Goal: Task Accomplishment & Management: Complete application form

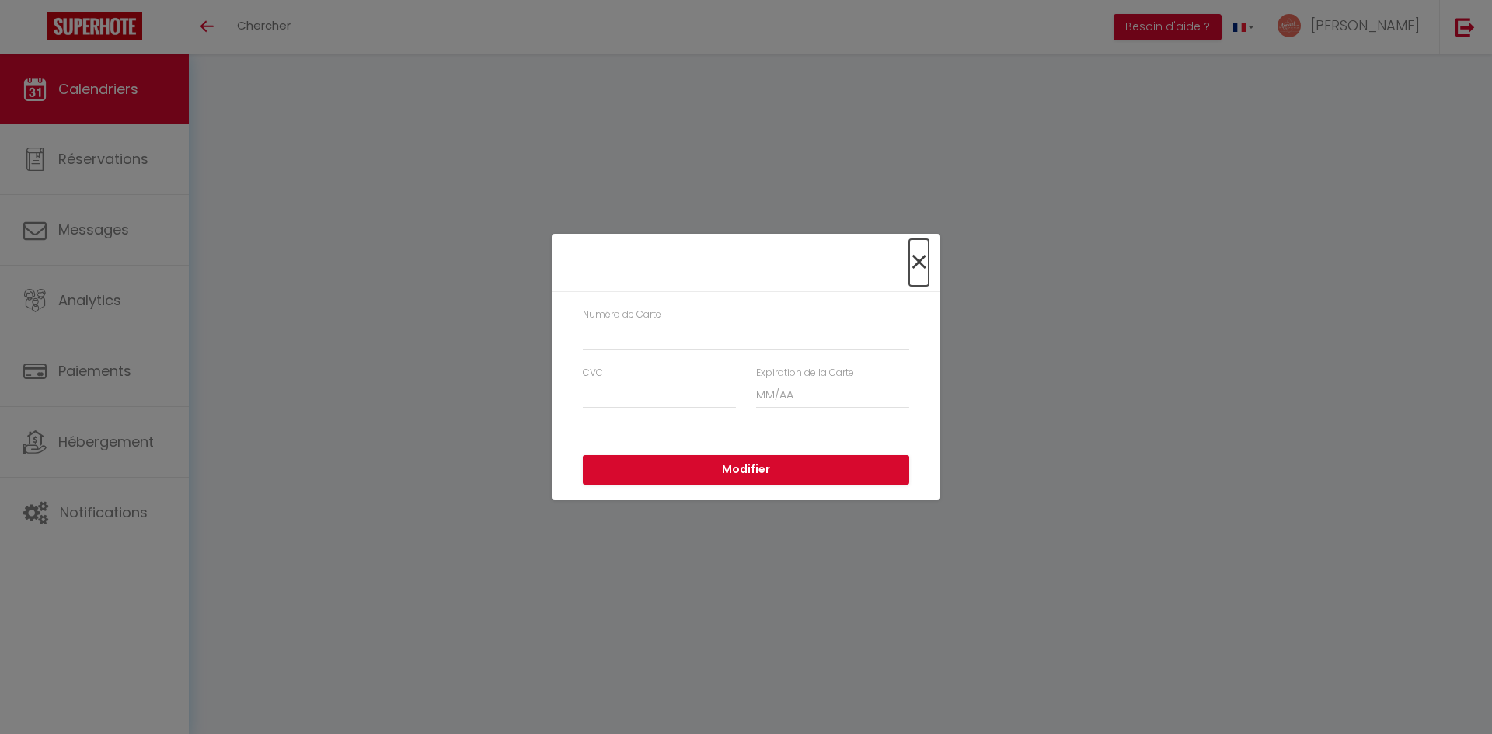
click at [918, 266] on span "×" at bounding box center [918, 262] width 19 height 47
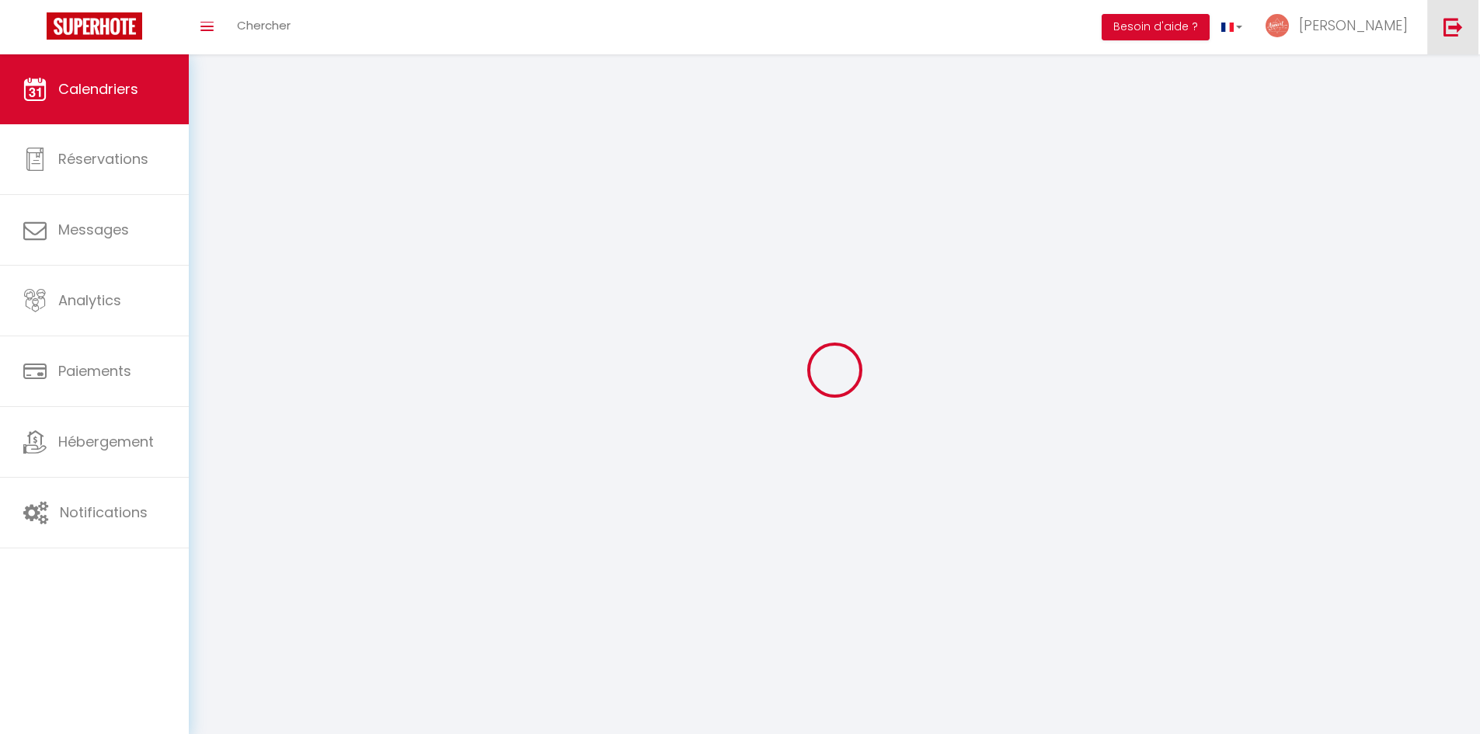
click at [1447, 25] on img at bounding box center [1452, 26] width 19 height 19
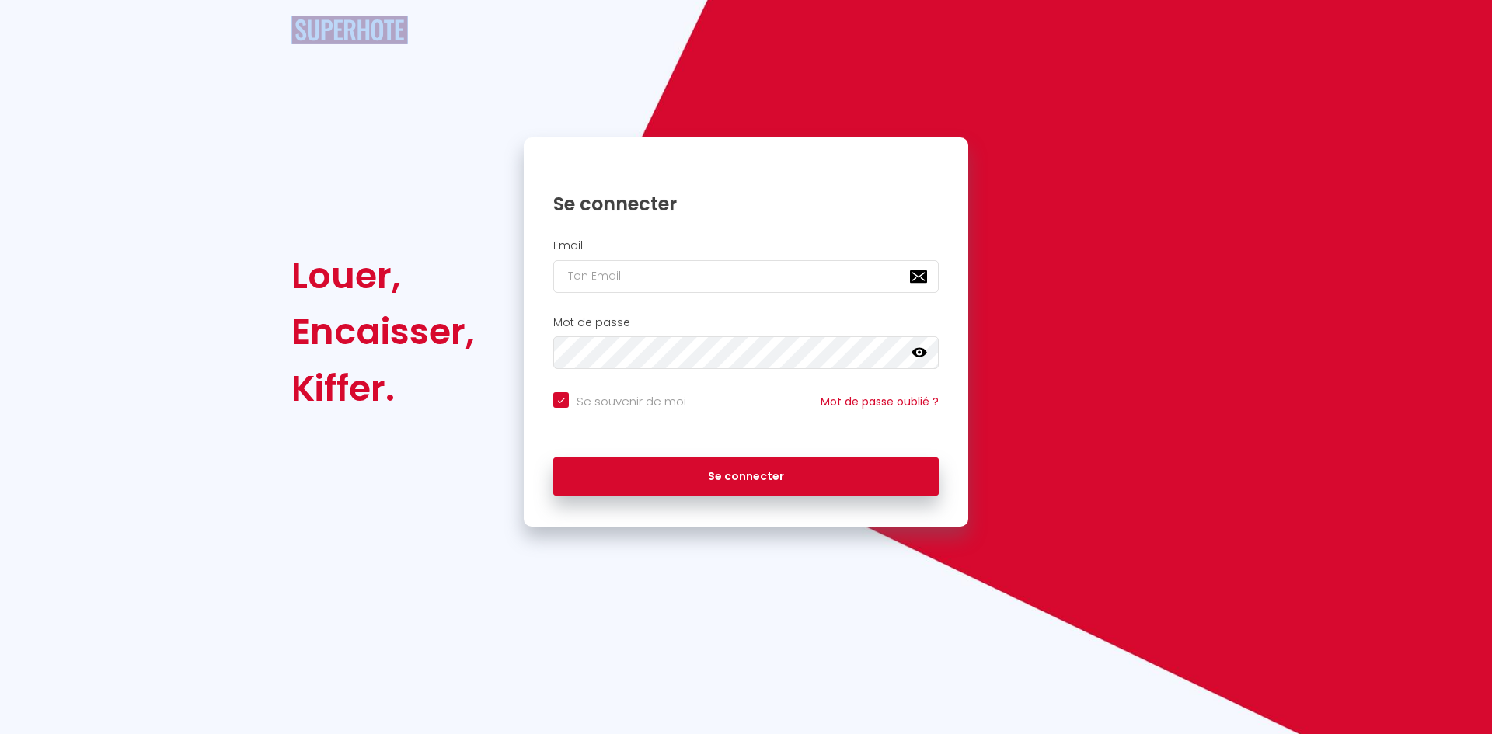
checkbox input "true"
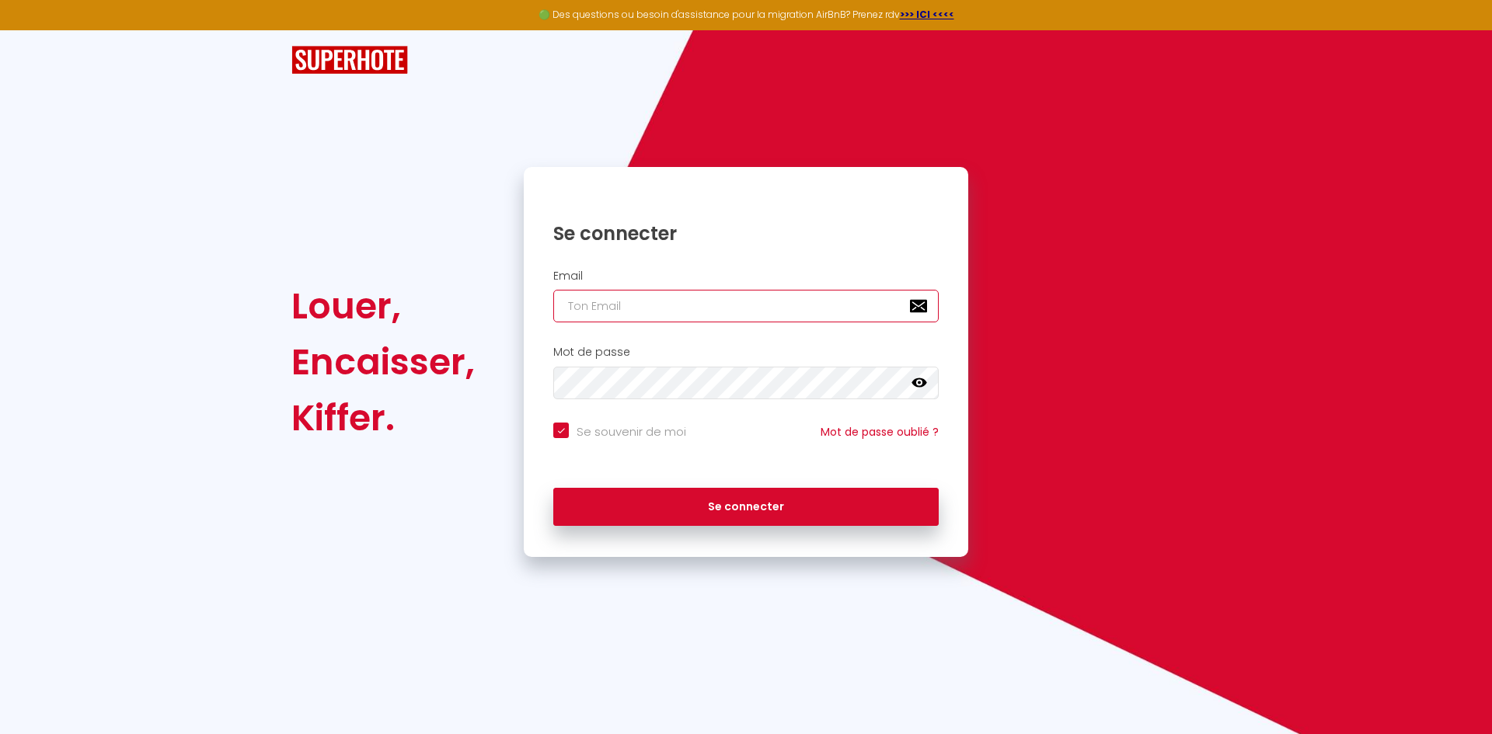
click at [744, 298] on input "email" at bounding box center [745, 306] width 385 height 33
type input "[EMAIL_ADDRESS][DOMAIN_NAME]"
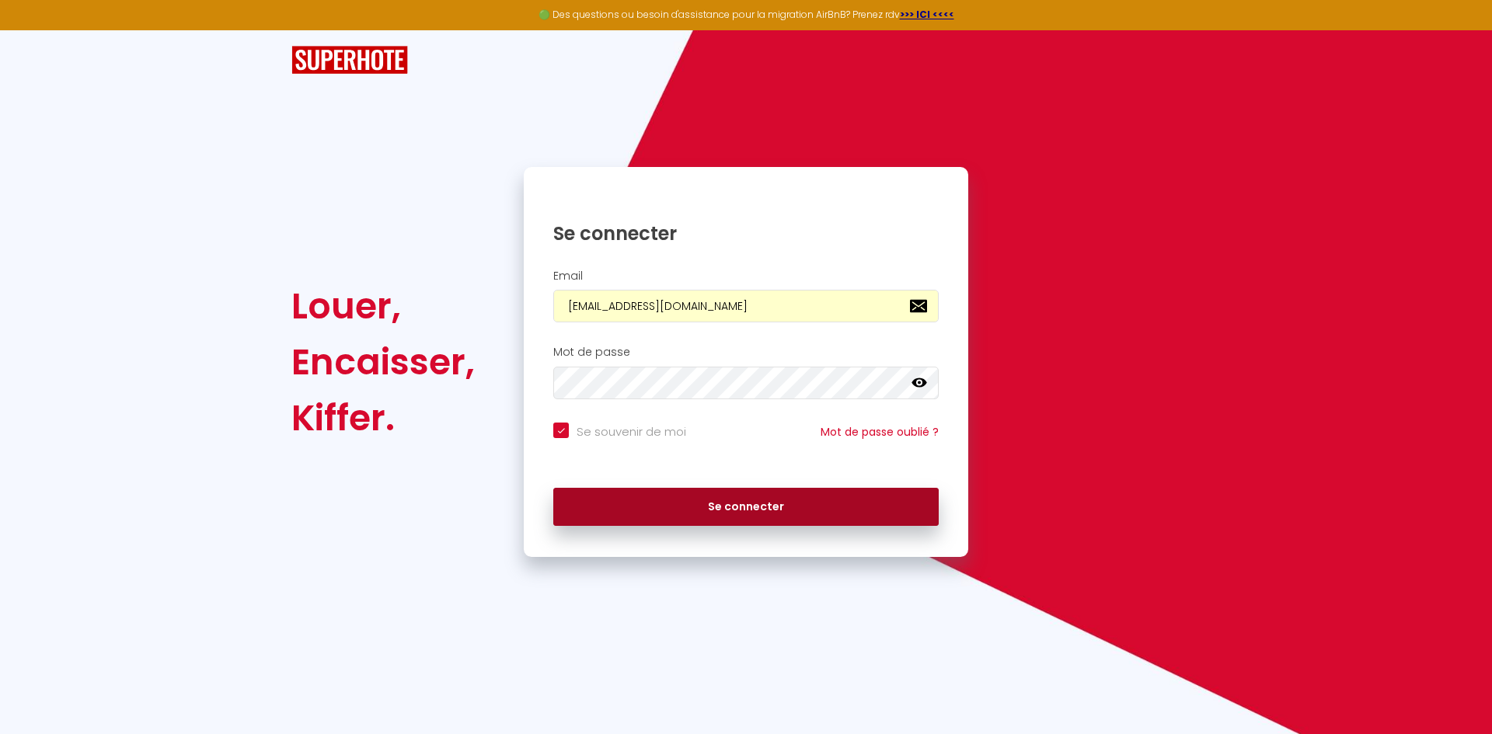
click at [721, 512] on button "Se connecter" at bounding box center [745, 507] width 385 height 39
checkbox input "true"
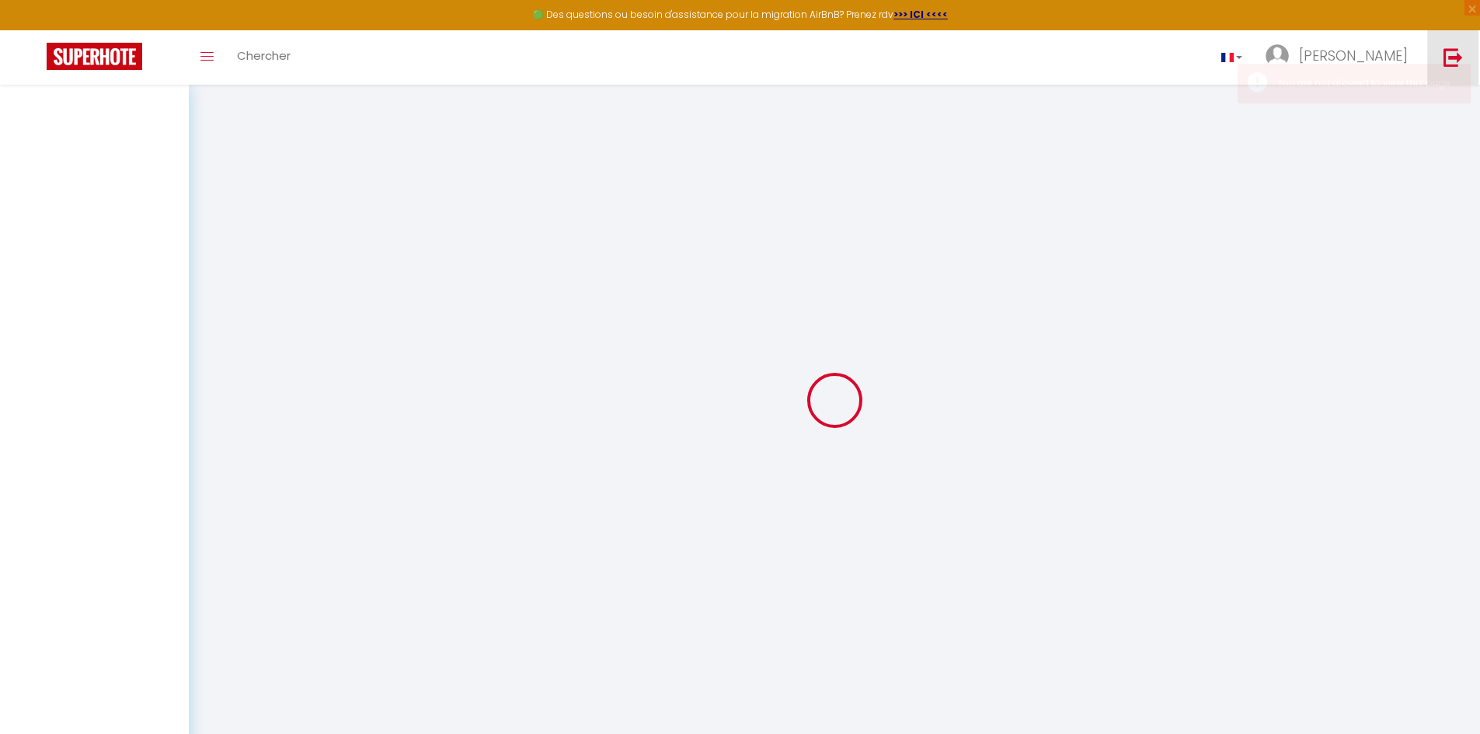
click at [1453, 52] on img at bounding box center [1452, 56] width 19 height 19
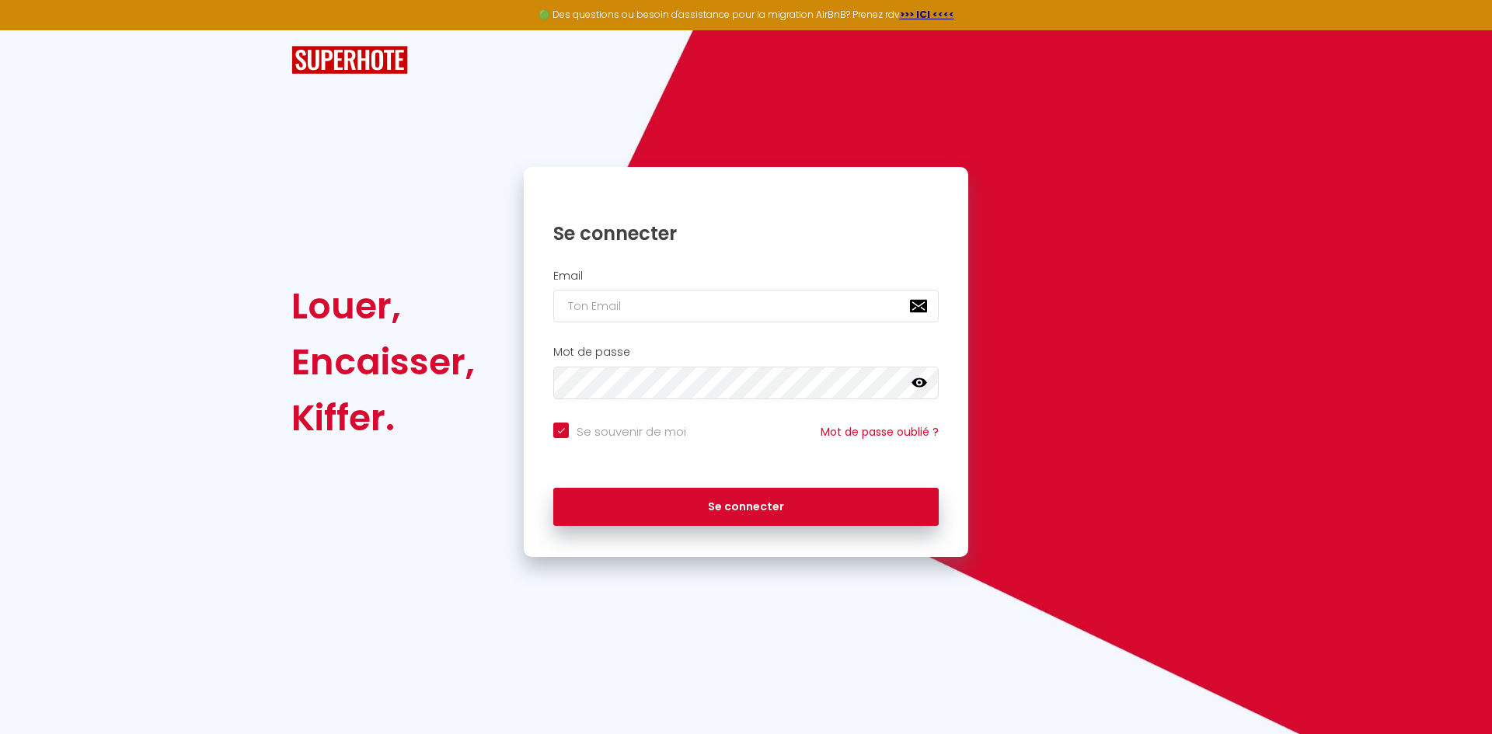
click at [660, 324] on div "Email" at bounding box center [746, 300] width 444 height 77
click at [648, 312] on input "email" at bounding box center [745, 306] width 385 height 33
type input "[EMAIL_ADDRESS][DOMAIN_NAME]"
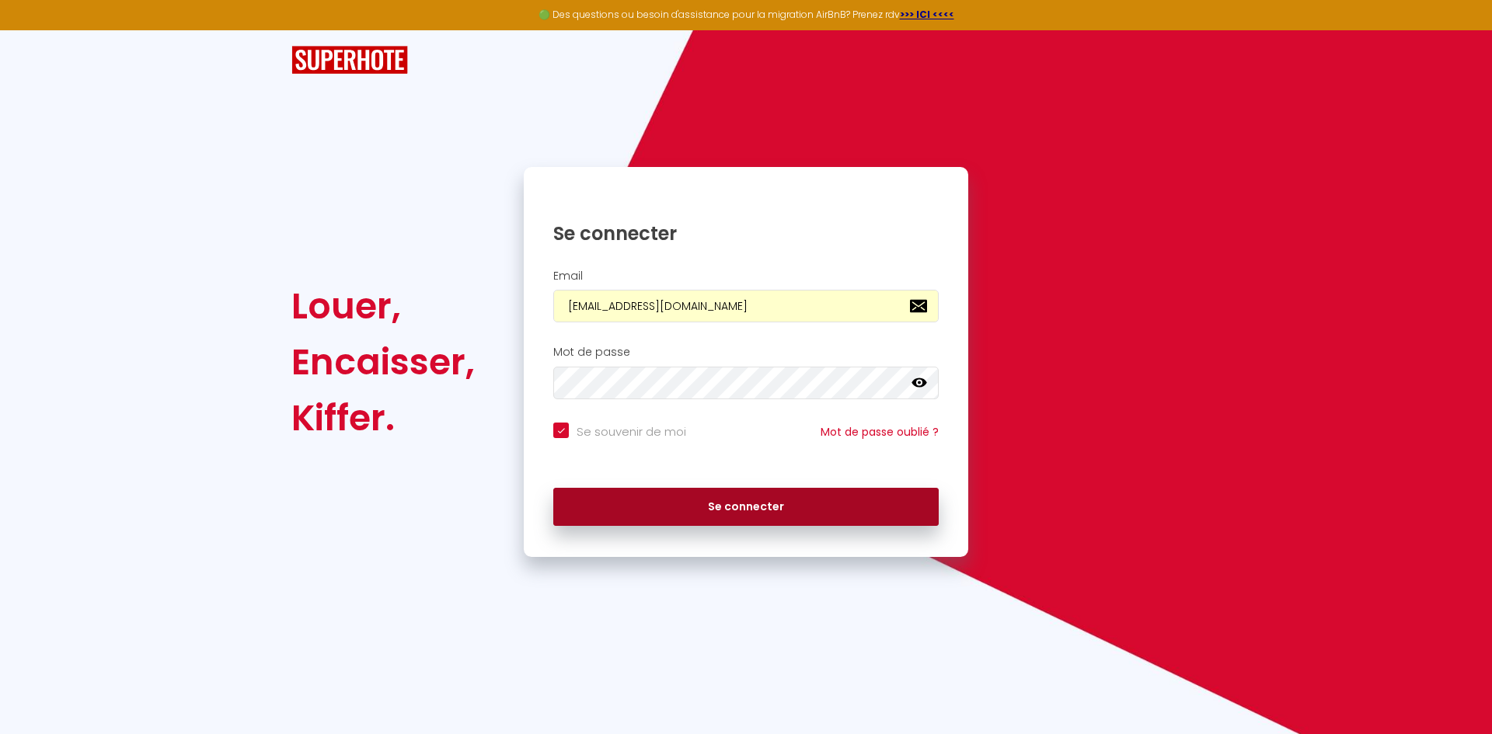
click at [657, 493] on button "Se connecter" at bounding box center [745, 507] width 385 height 39
checkbox input "true"
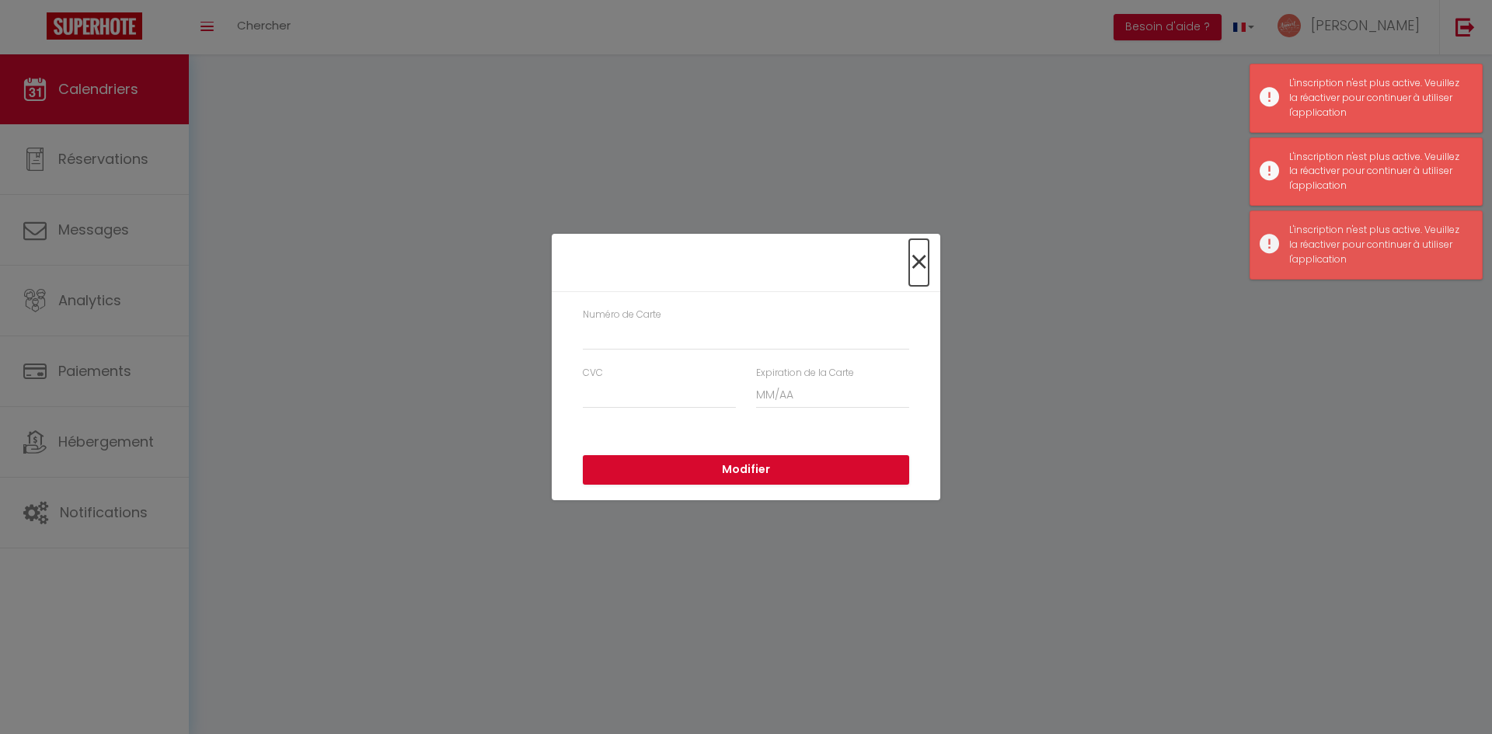
click at [918, 257] on span "×" at bounding box center [918, 262] width 19 height 47
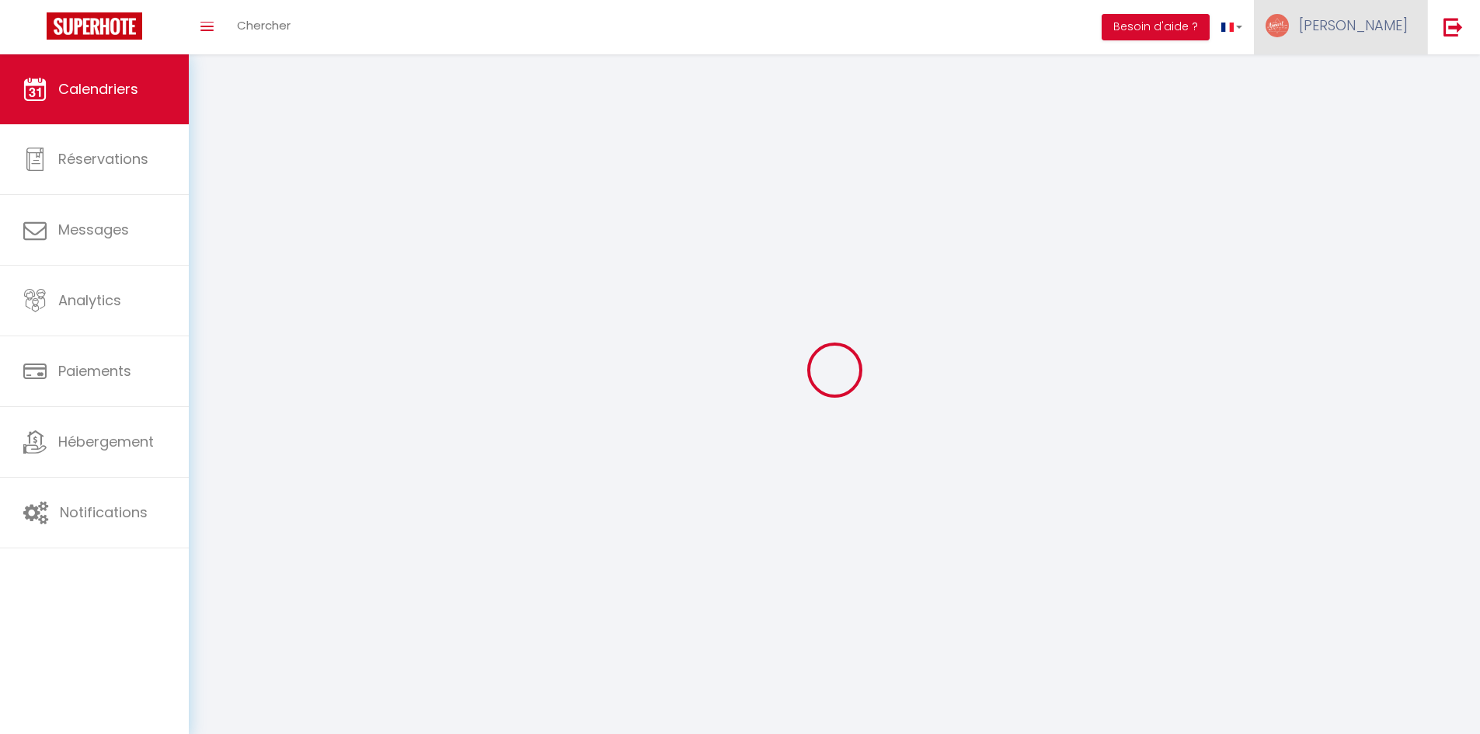
click at [1370, 26] on span "[PERSON_NAME]" at bounding box center [1353, 25] width 109 height 19
click at [1347, 78] on link "Paramètres" at bounding box center [1364, 77] width 115 height 26
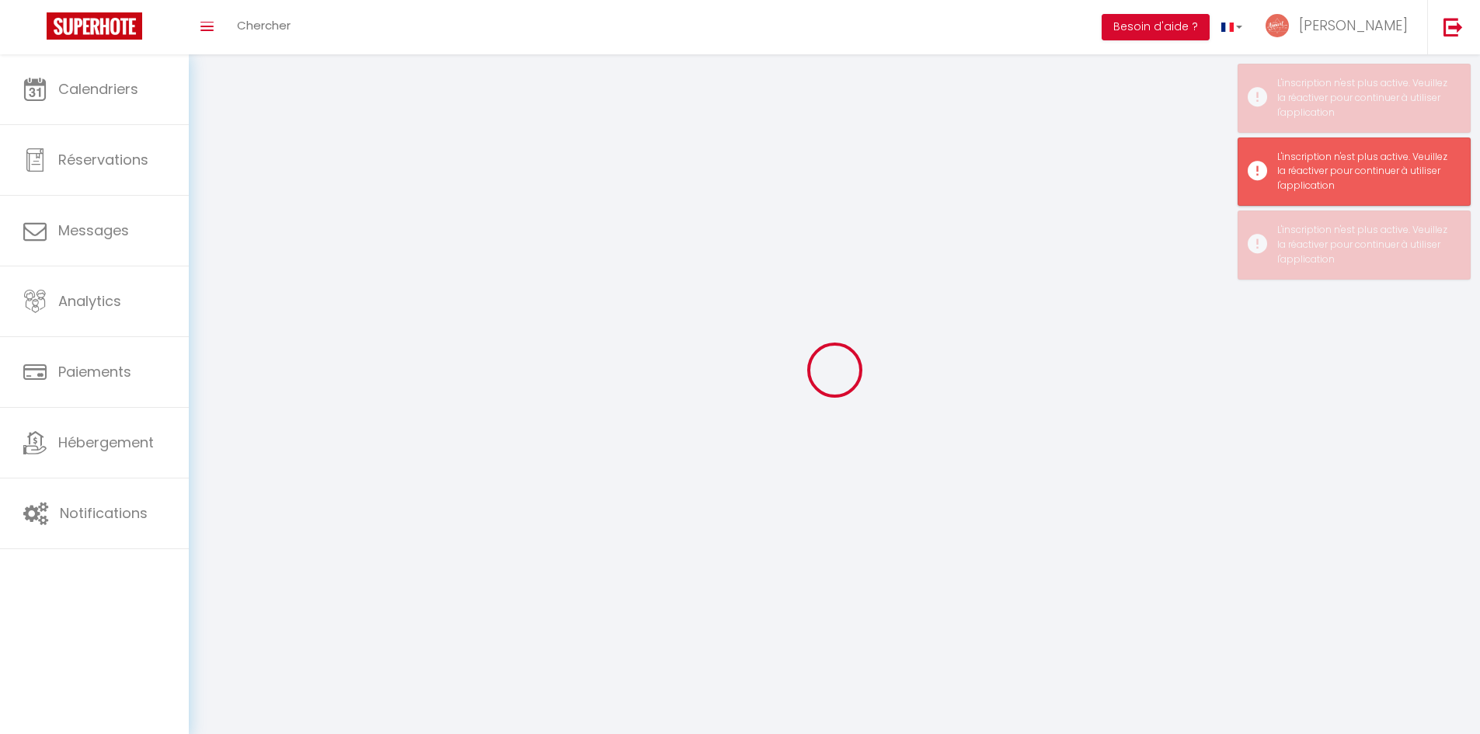
type input "[PERSON_NAME]"
type input "Clerc"
type input "07 68 61 01 30"
type input "[STREET_ADDRESS][PERSON_NAME]"
type input "24000"
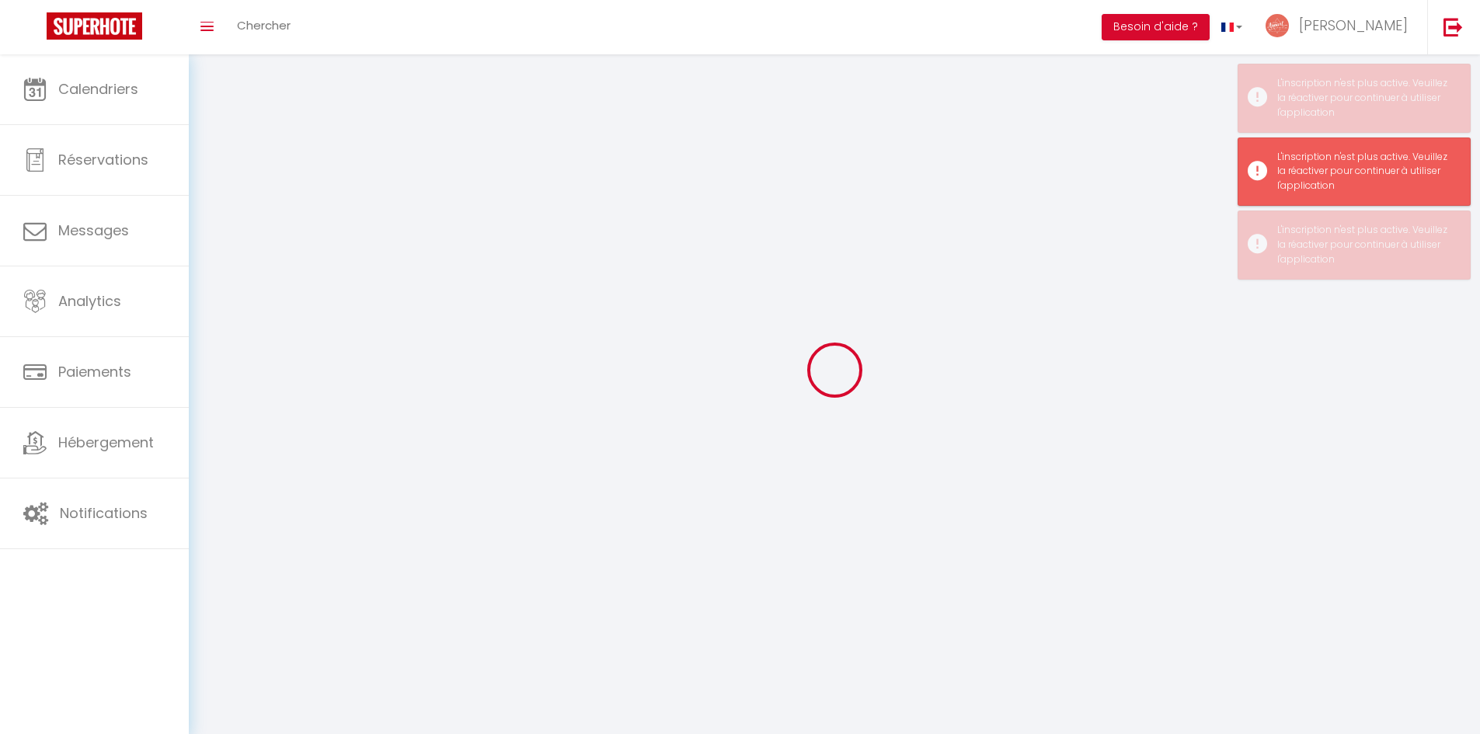
type input "Périgueux"
select select "28"
type input "9Iv7TjFXPXX2ozqWAgkYoVd8a"
type input "YueUCNgQzYDpOE9lF4fb6NDZ6"
type input "9Iv7TjFXPXX2ozqWAgkYoVd8a"
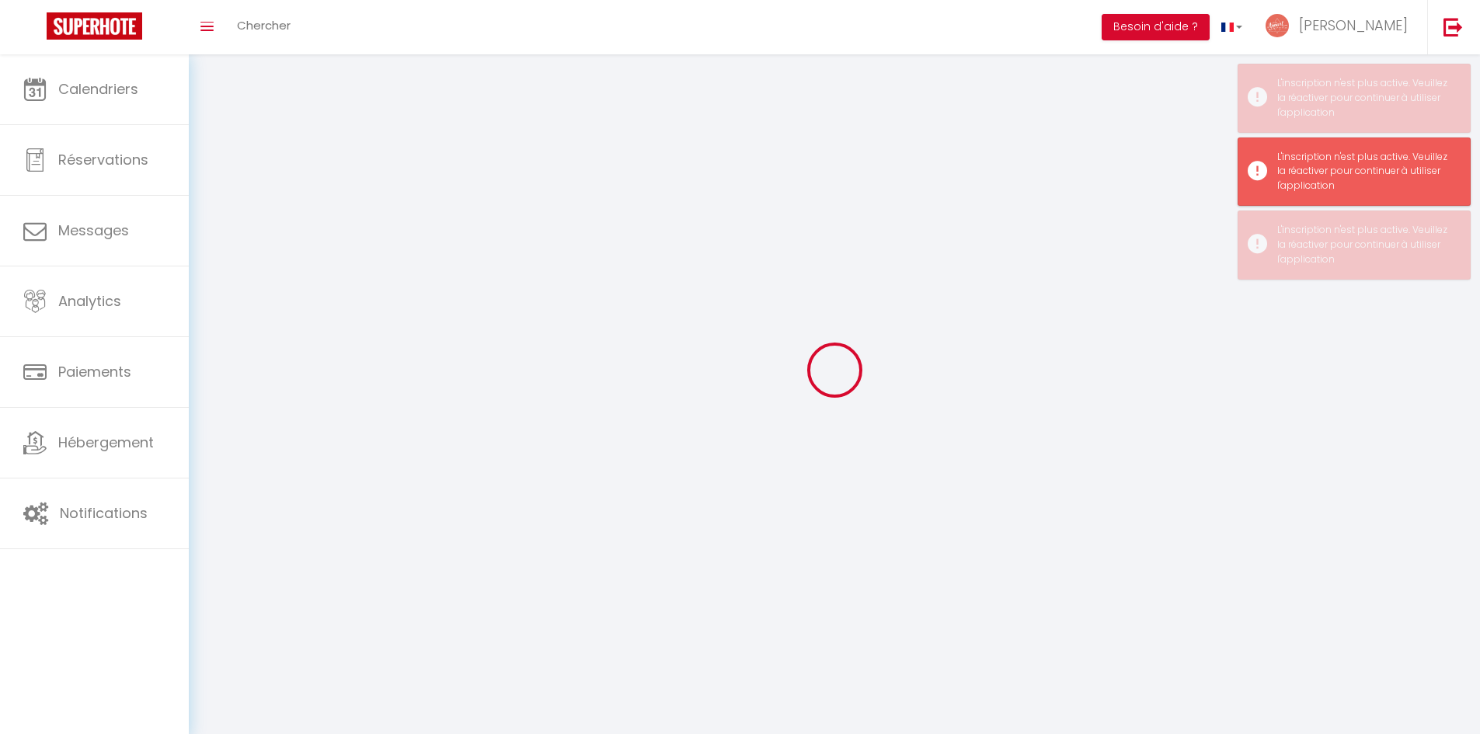
type input "YueUCNgQzYDpOE9lF4fb6NDZ6"
type input "[URL][DOMAIN_NAME]"
select select "fr"
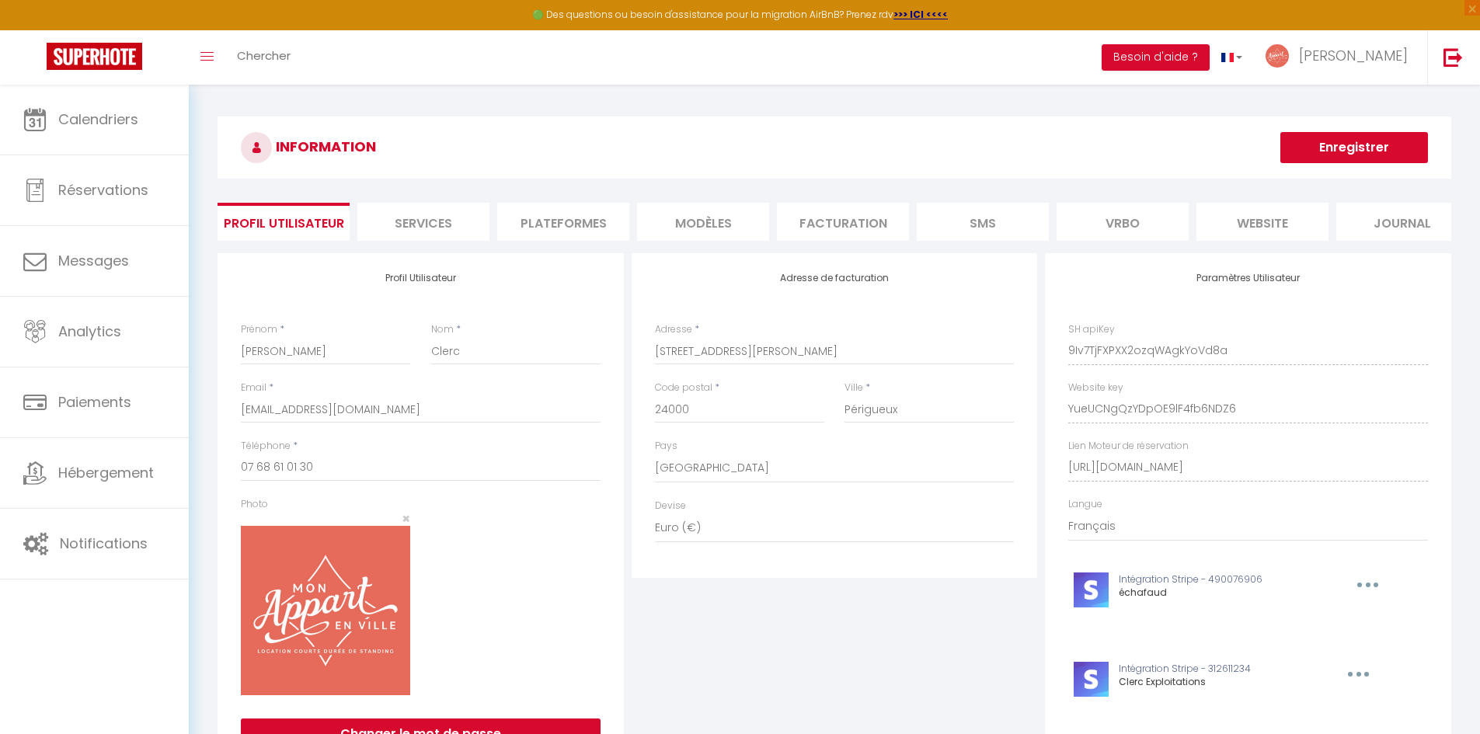
scroll to position [0, 25]
click at [816, 227] on li "Facturation" at bounding box center [818, 222] width 132 height 38
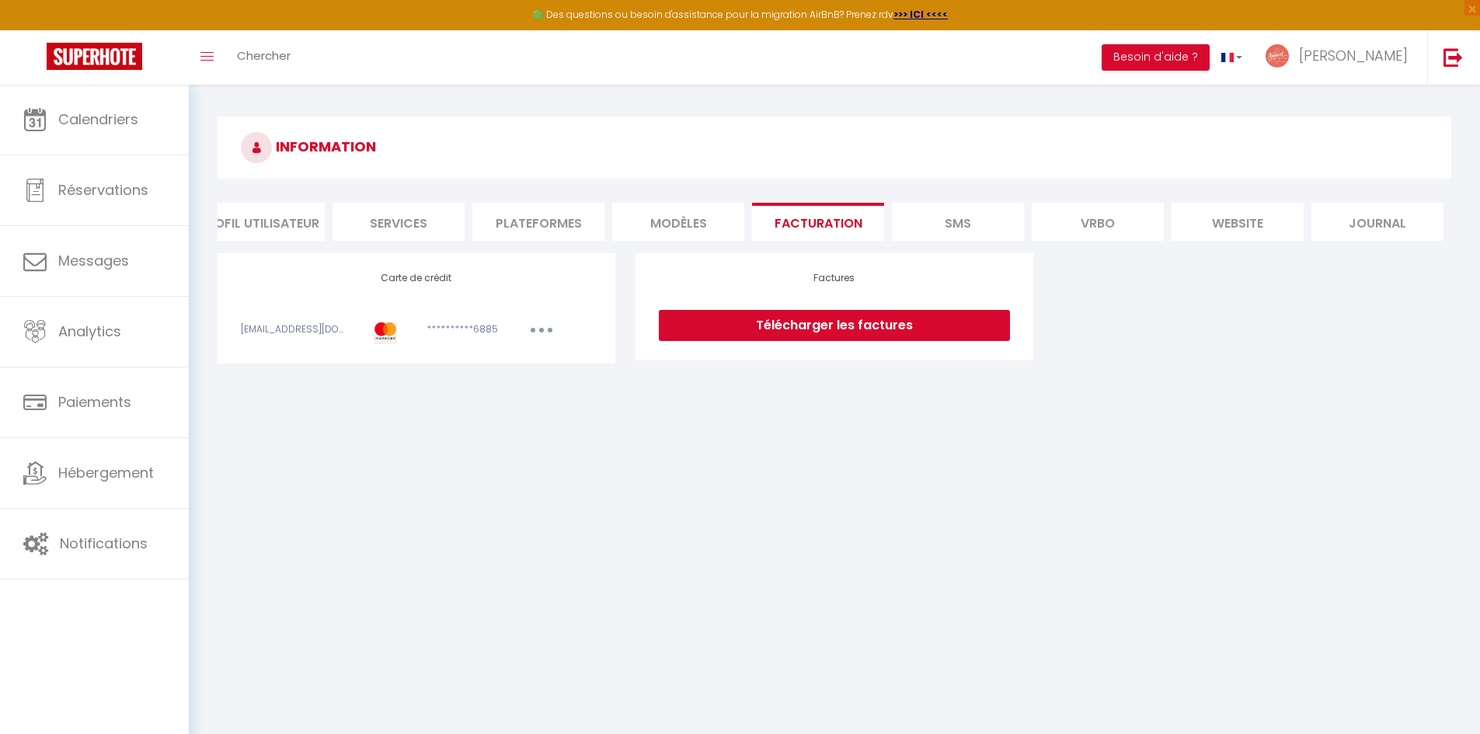
click at [534, 342] on button "button" at bounding box center [542, 331] width 44 height 19
click at [514, 377] on link "Modifier" at bounding box center [520, 364] width 76 height 25
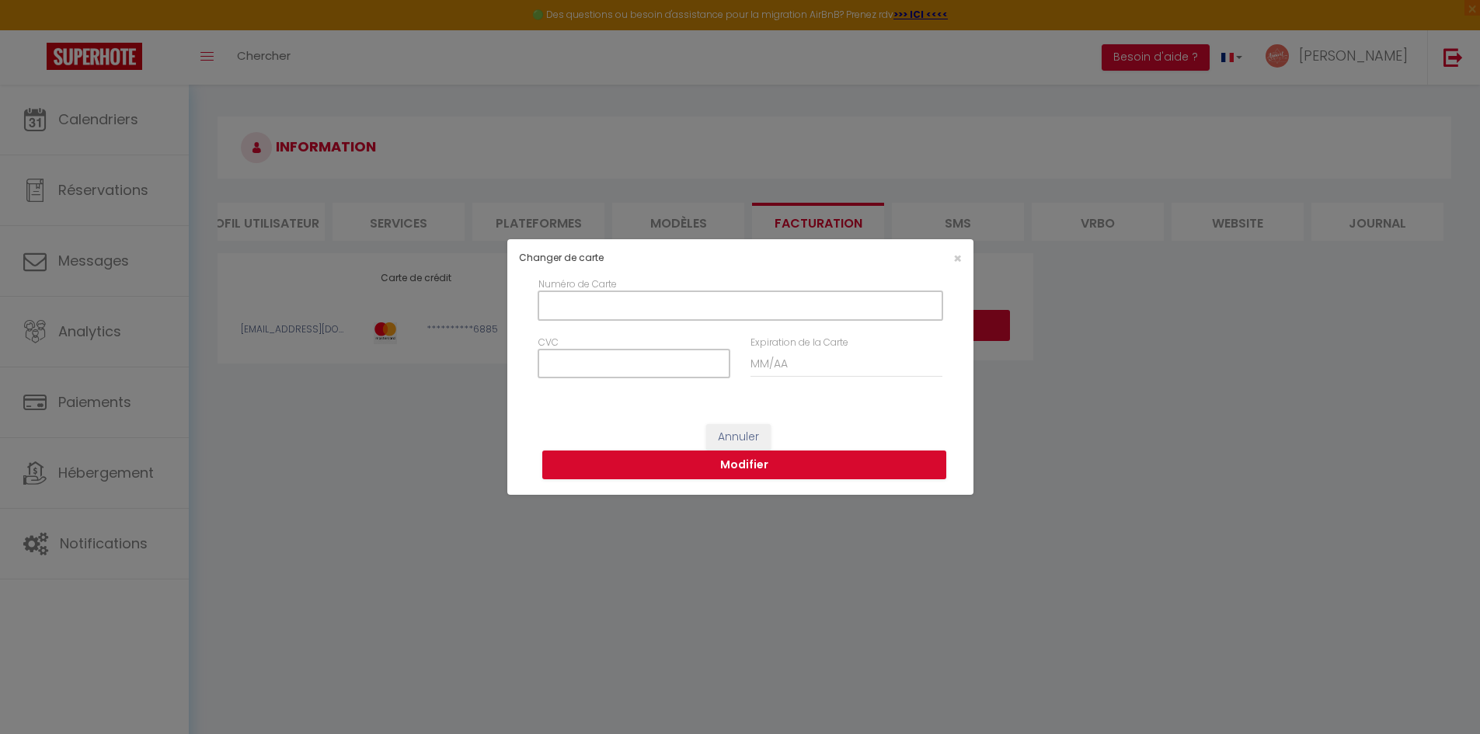
scroll to position [0, 13]
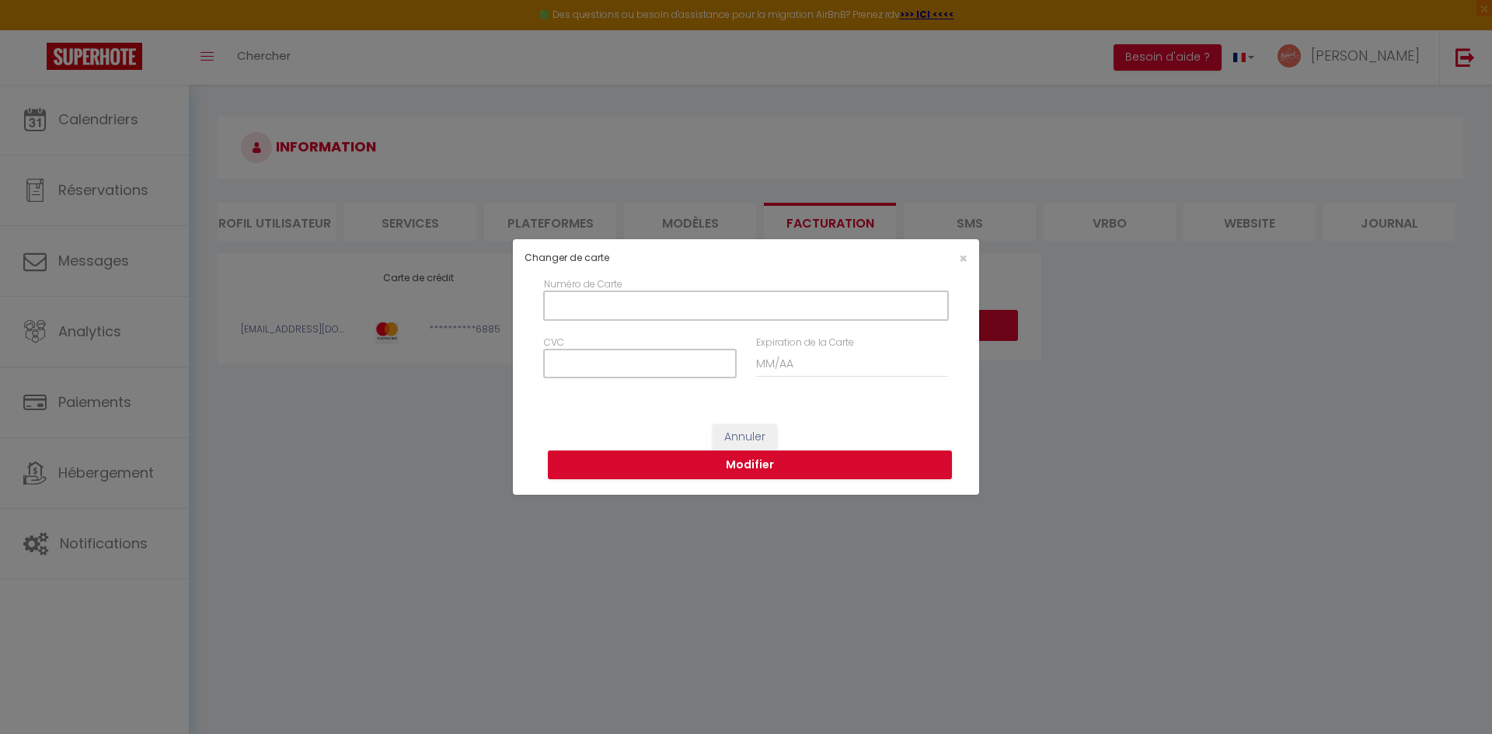
click at [617, 311] on input "Numéro de Carte" at bounding box center [746, 305] width 404 height 28
click at [731, 315] on input "Numéro de Carte" at bounding box center [746, 305] width 404 height 28
paste input "[CREDIT_CARD_NUMBER]"
type input "[CREDIT_CARD_NUMBER]"
click at [806, 370] on input "Expiration de la Carte" at bounding box center [852, 364] width 192 height 28
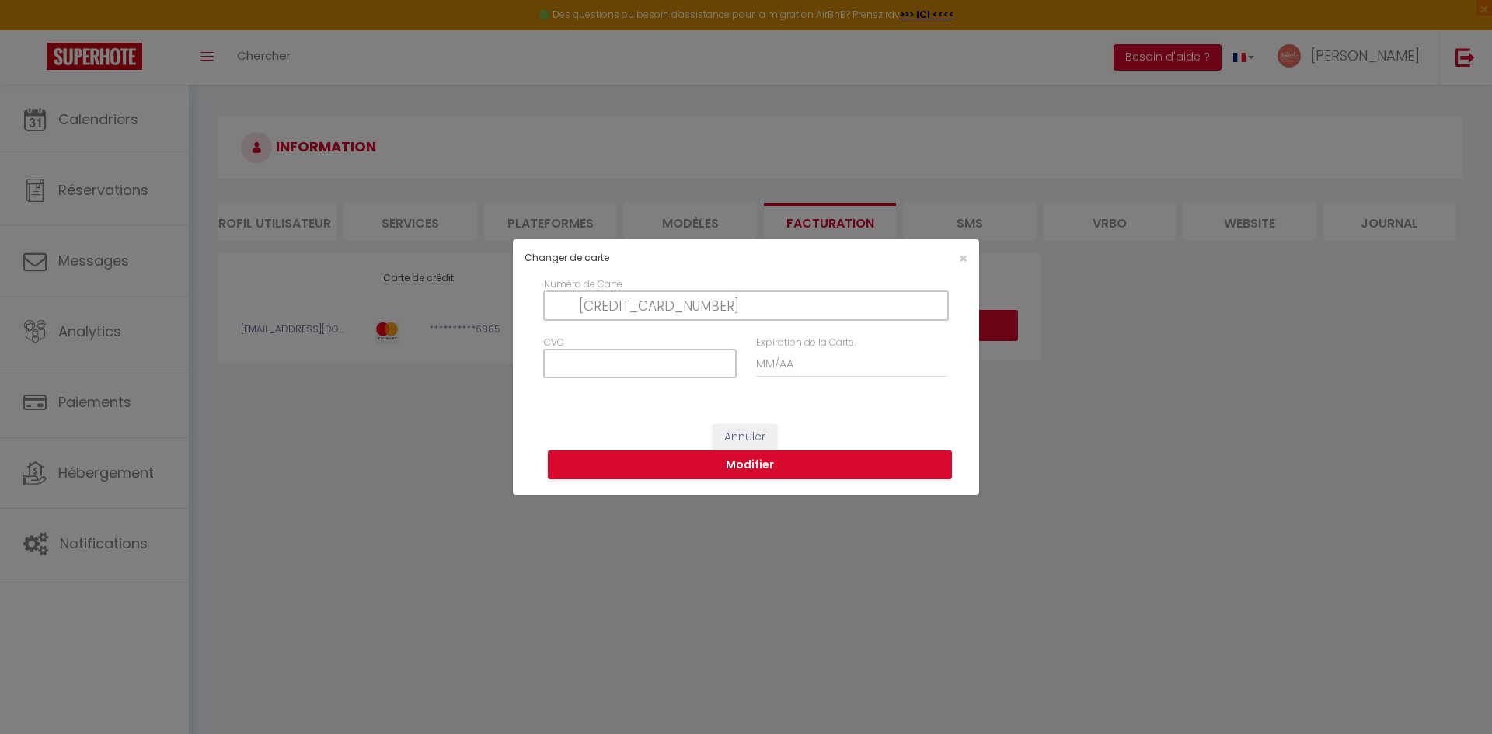
click at [674, 364] on input "CVC" at bounding box center [640, 364] width 192 height 28
paste input "551"
type input "551"
click at [859, 371] on input "Expiration de la Carte" at bounding box center [852, 364] width 192 height 28
type input "04 / 28"
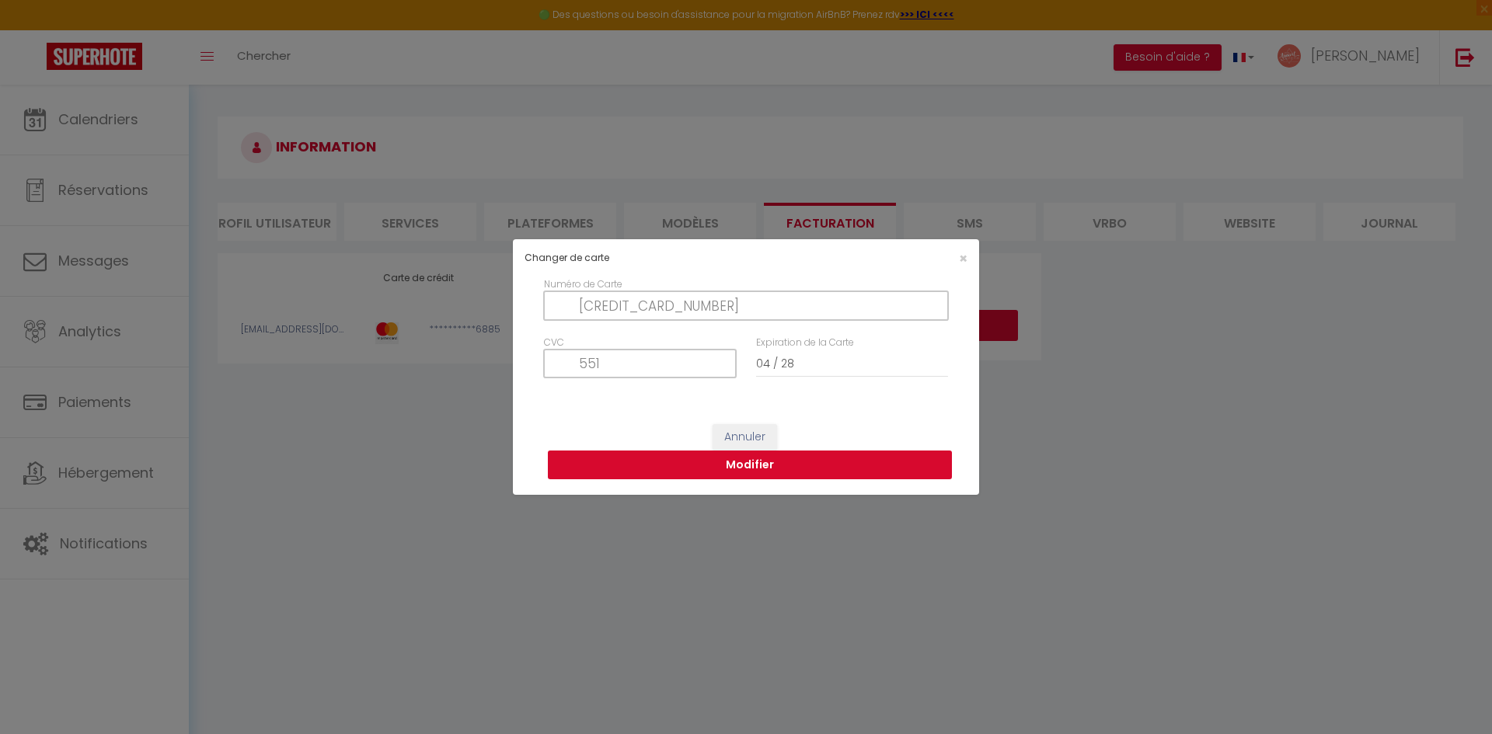
click at [787, 470] on button "Modifier" at bounding box center [750, 466] width 404 height 30
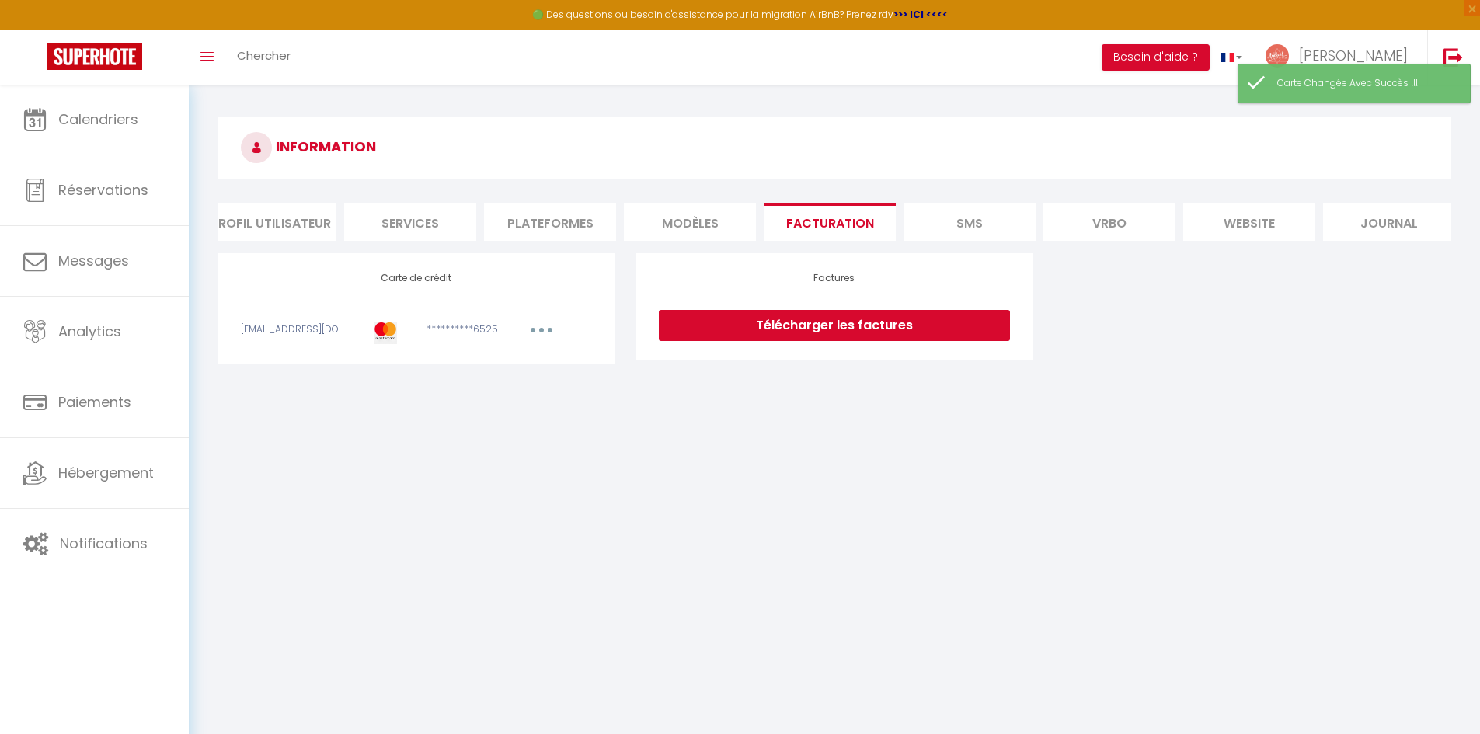
click at [550, 342] on button "button" at bounding box center [542, 331] width 44 height 19
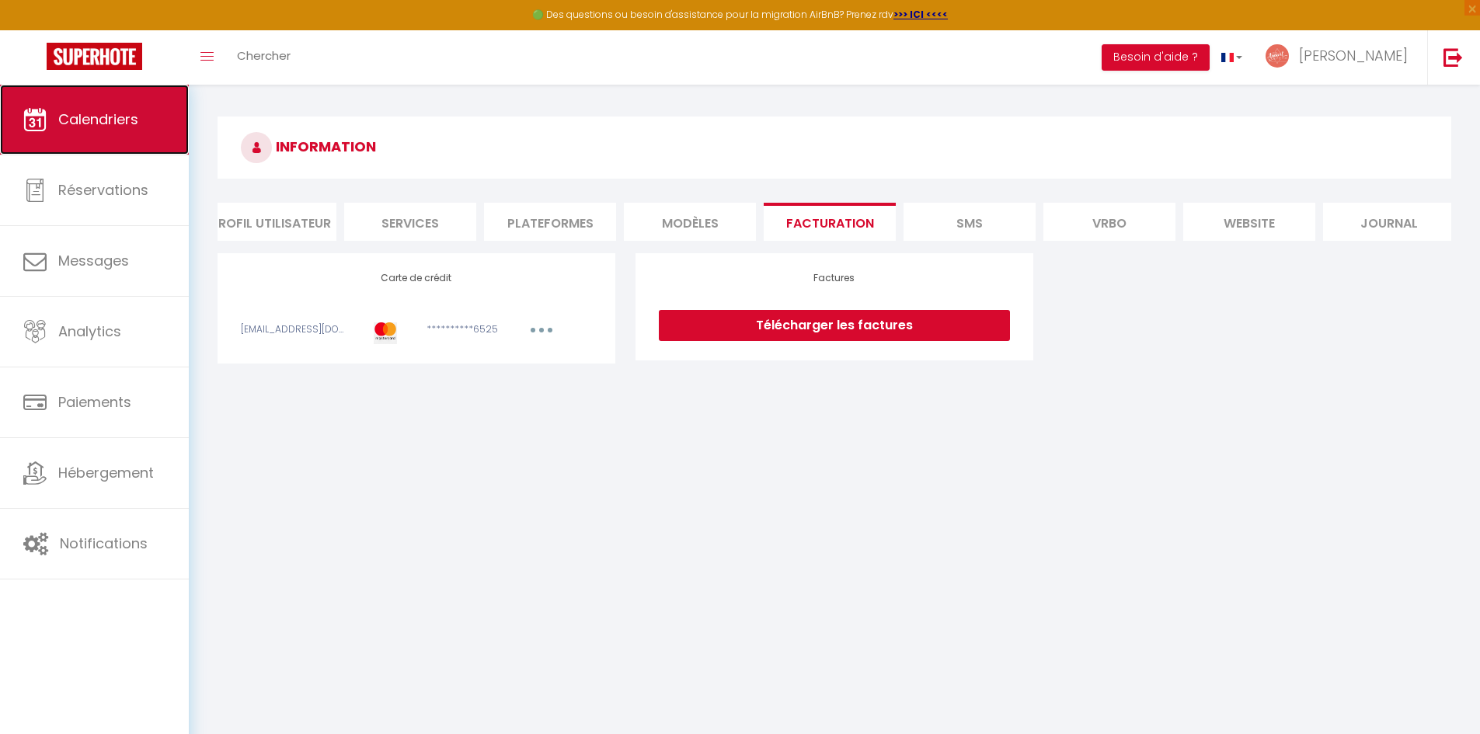
click at [61, 120] on span "Calendriers" at bounding box center [98, 119] width 80 height 19
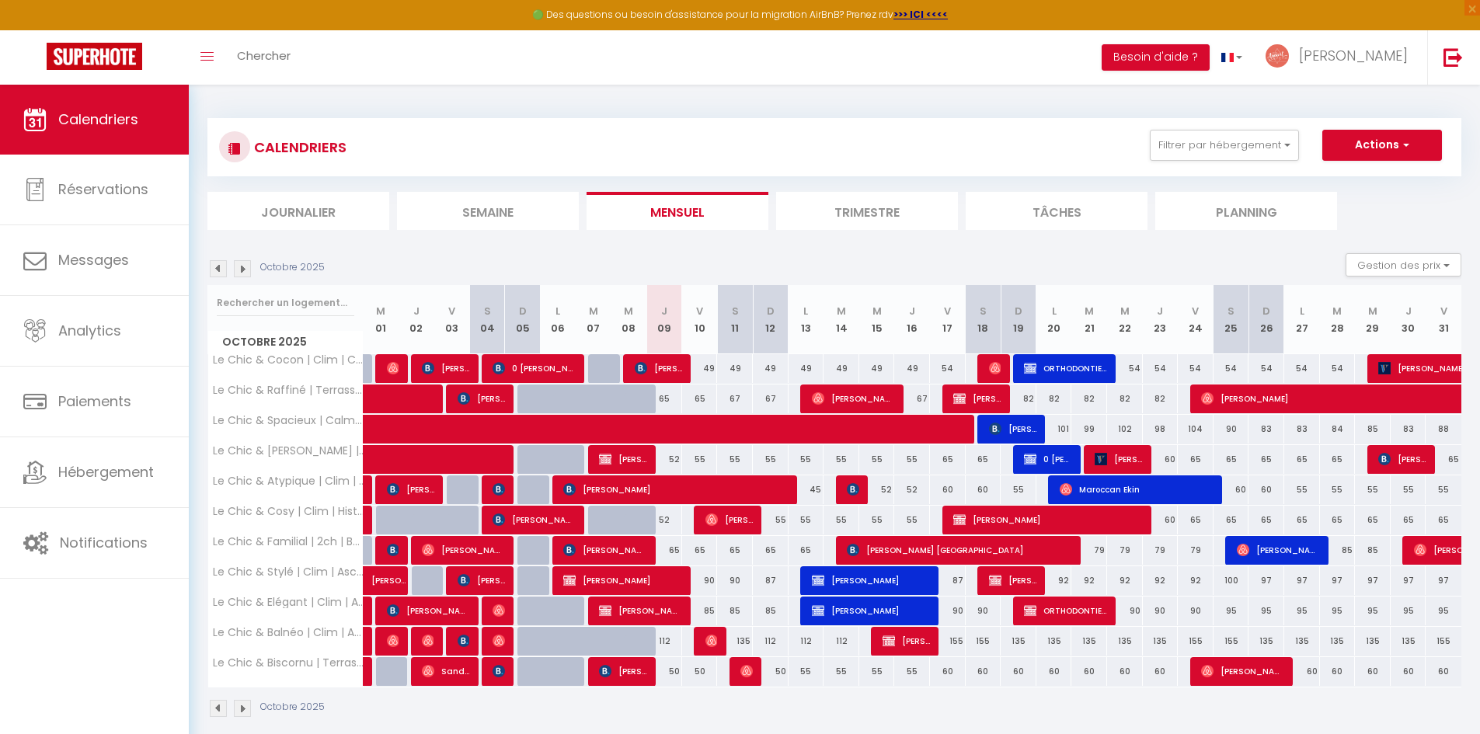
click at [241, 269] on img at bounding box center [242, 268] width 17 height 17
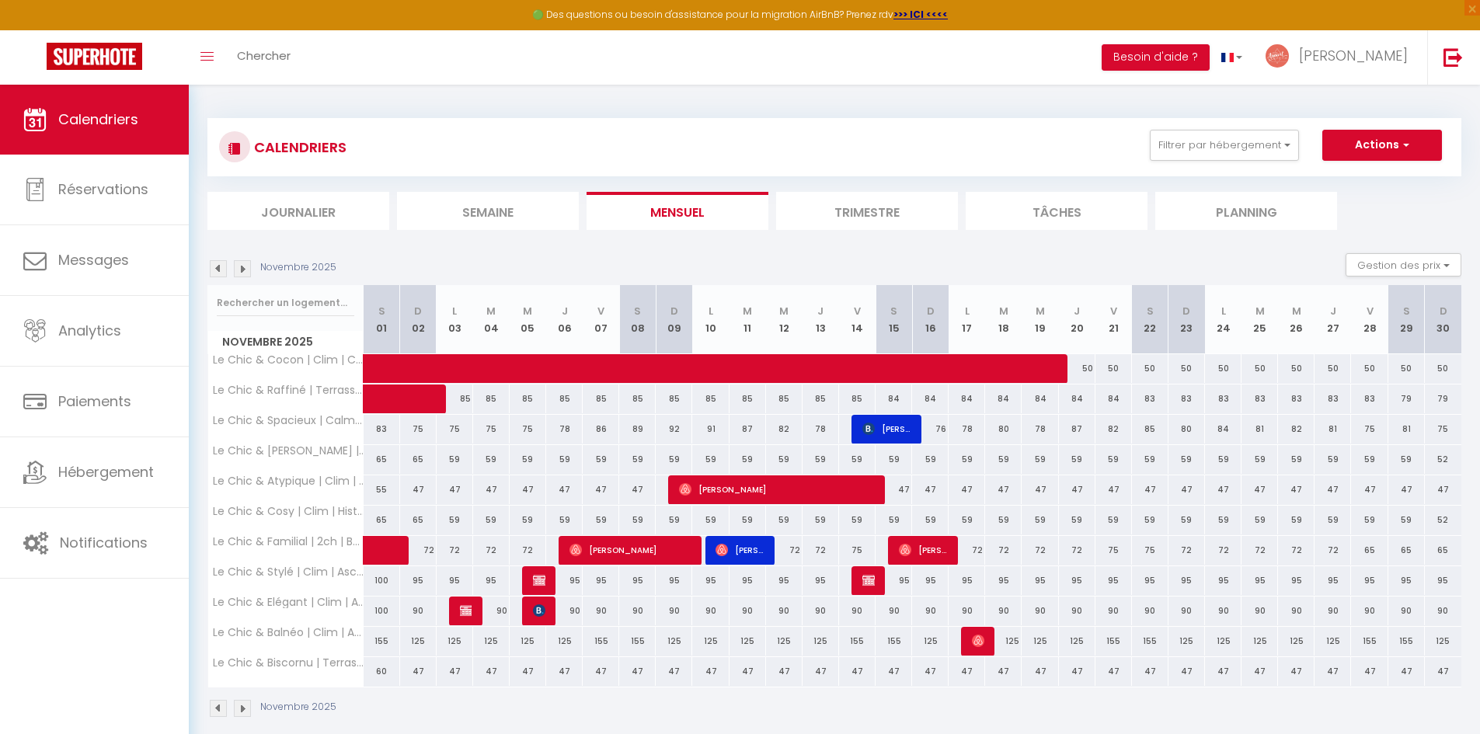
click at [241, 269] on img at bounding box center [242, 268] width 17 height 17
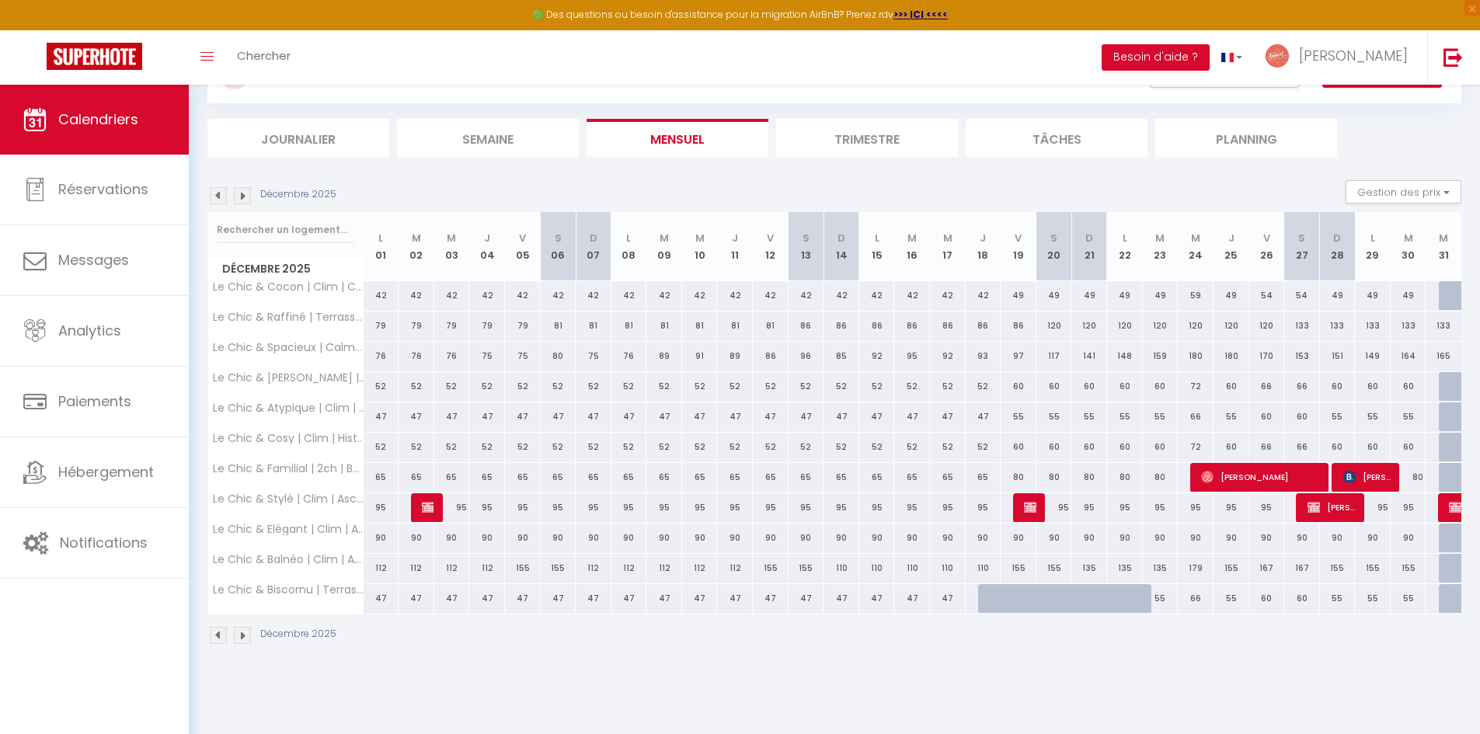
scroll to position [72, 0]
click at [1449, 506] on img at bounding box center [1455, 508] width 12 height 12
select select "KO"
select select "0"
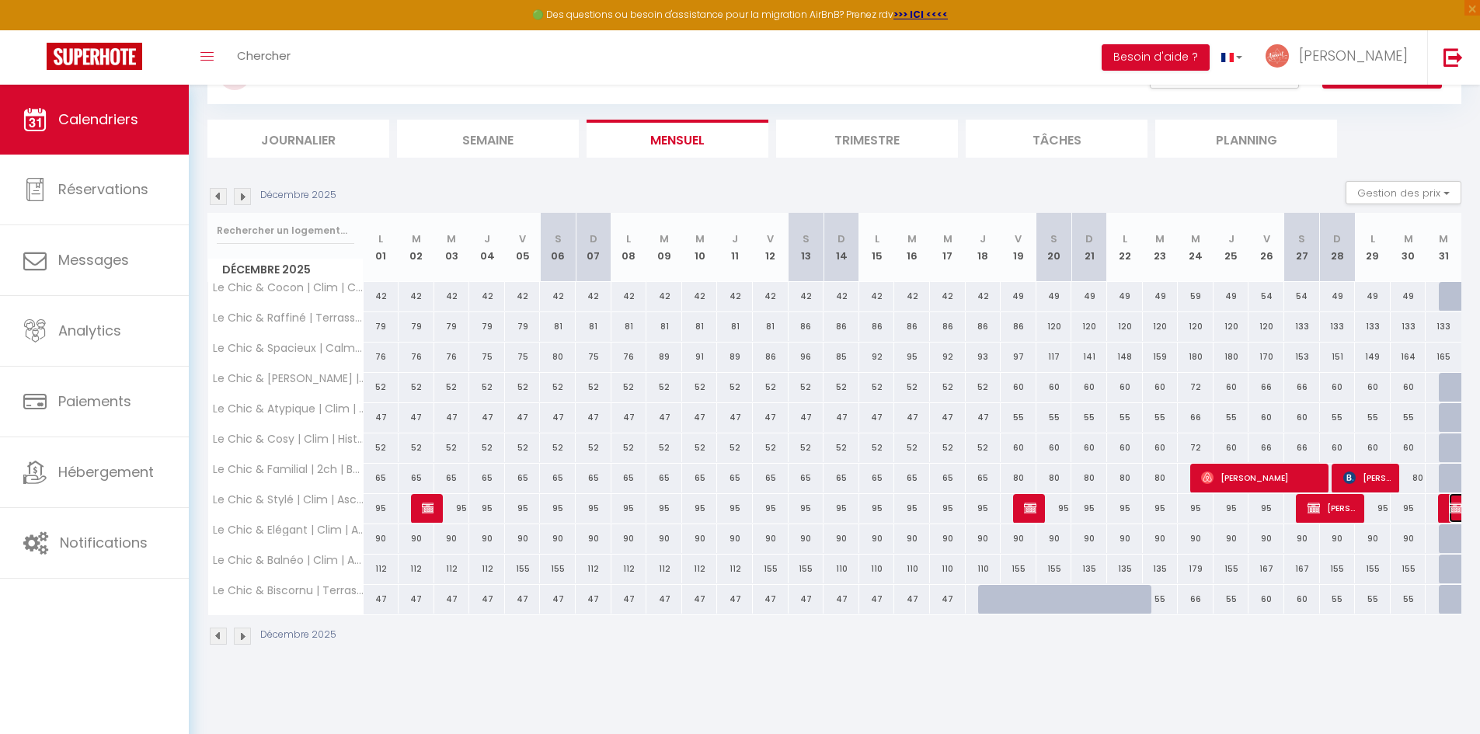
select select "0"
select select "1"
select select
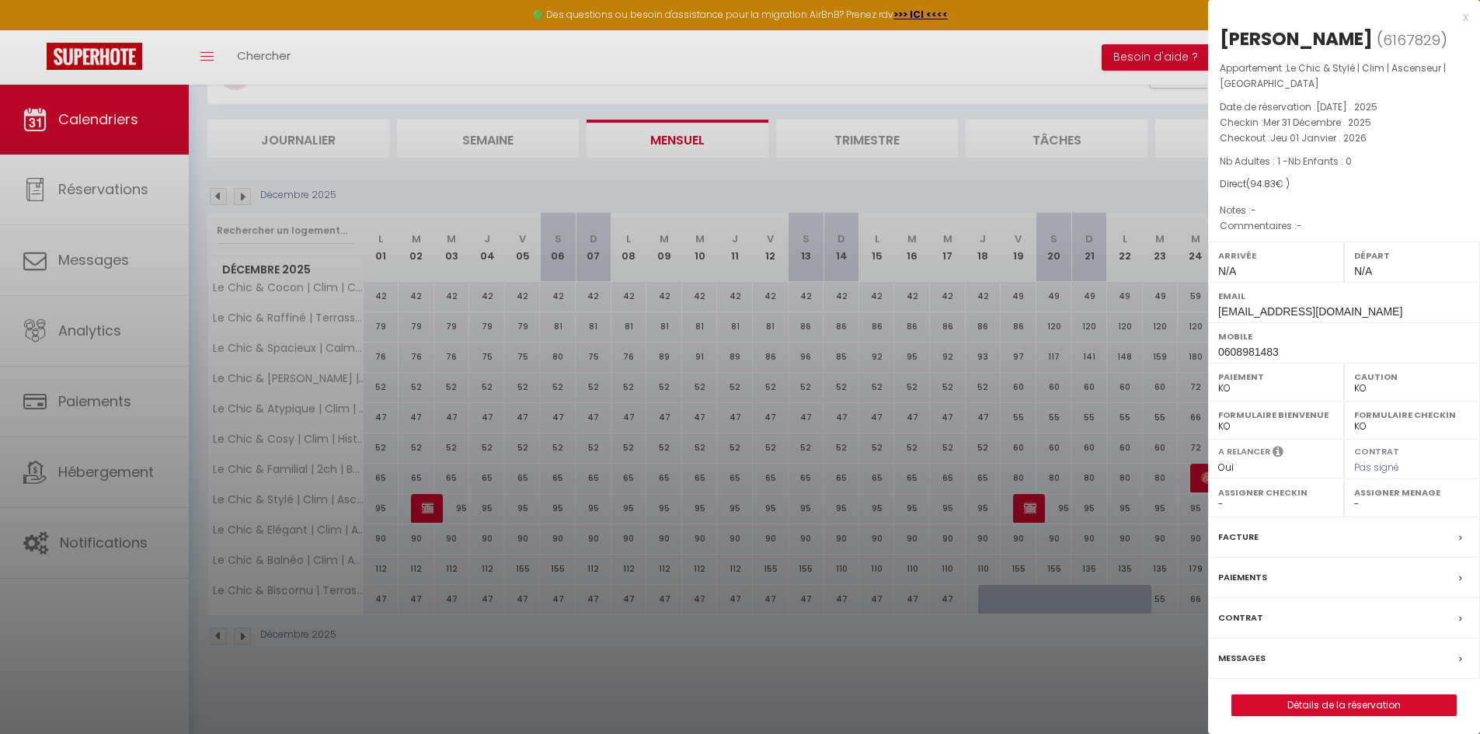
scroll to position [0, 0]
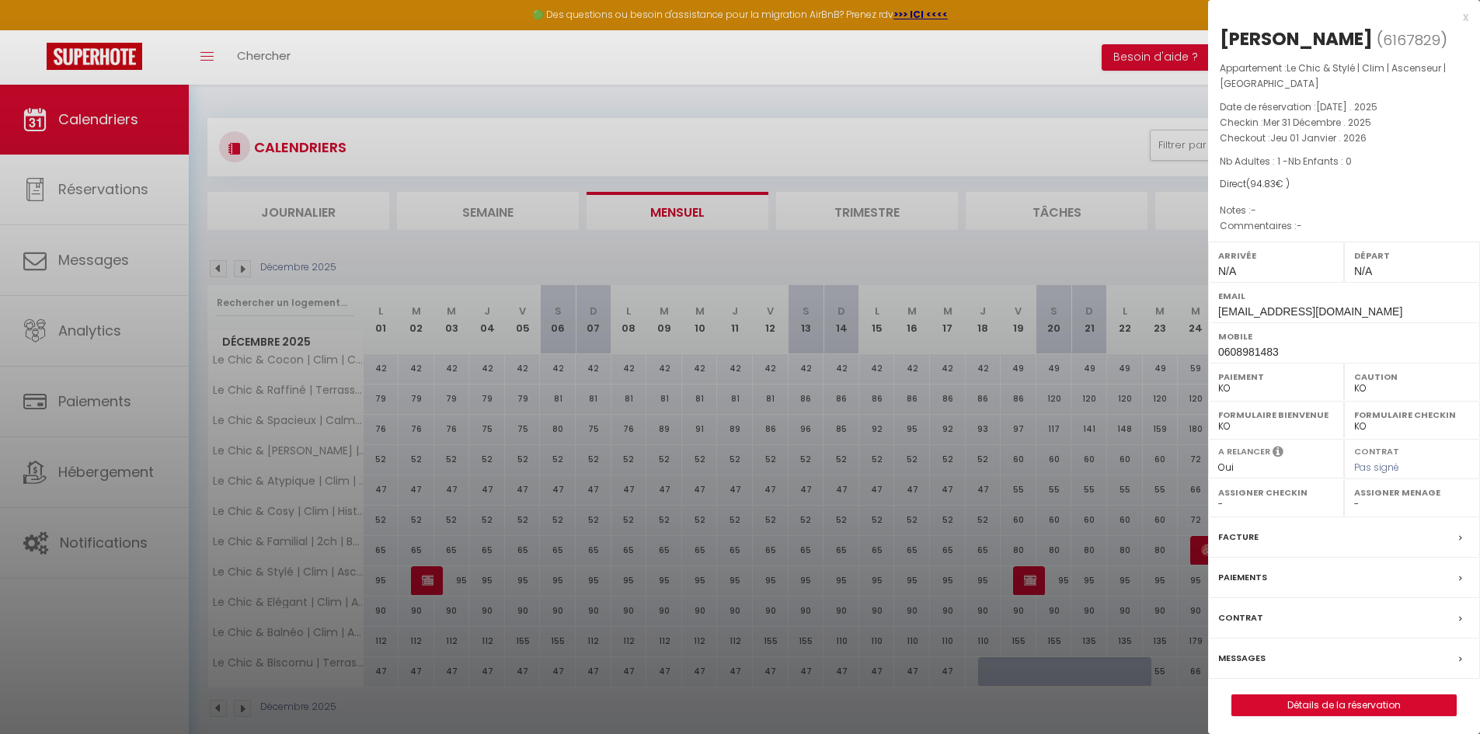
click at [1139, 123] on div at bounding box center [740, 367] width 1480 height 734
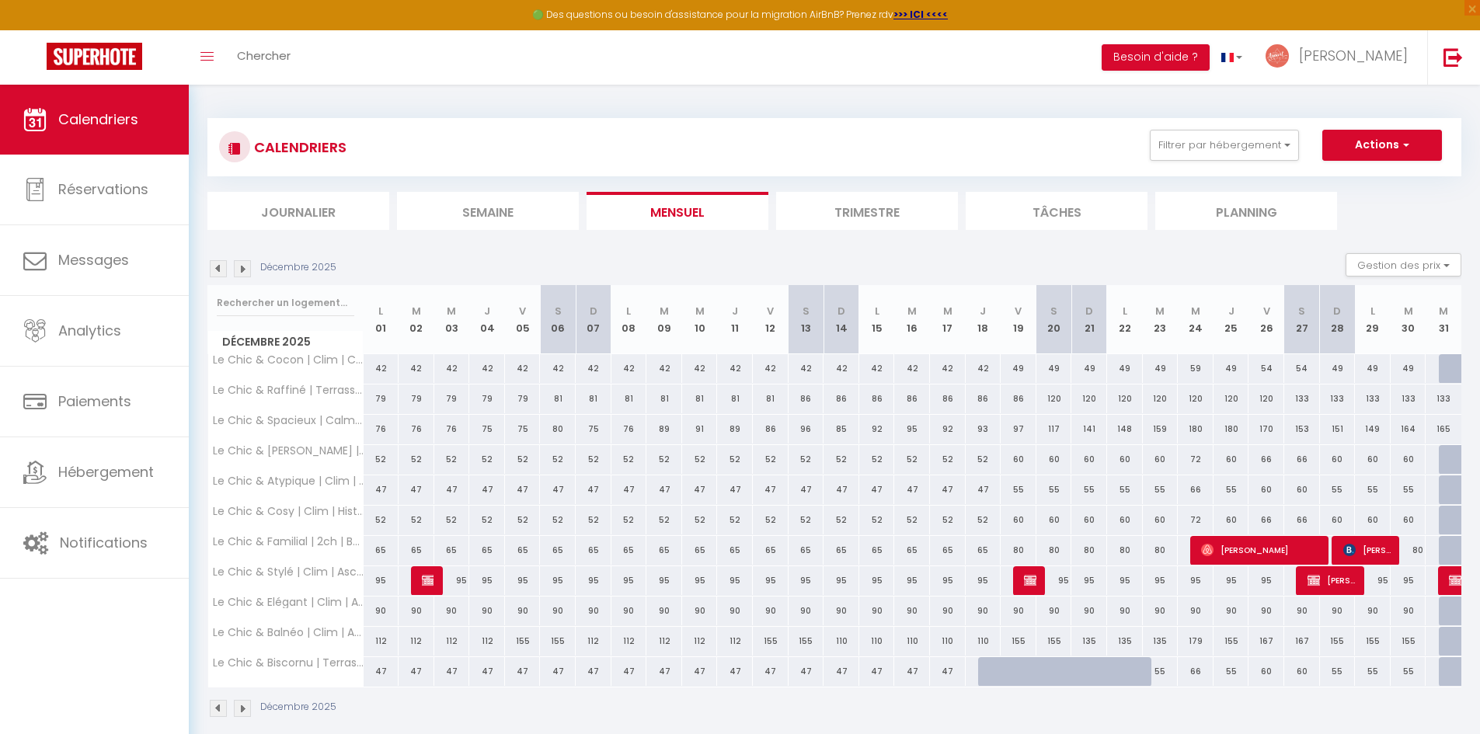
click at [802, 640] on div "155" at bounding box center [806, 641] width 36 height 29
type input "155"
type input "Sam 13 Décembre 2025"
type input "Dim 14 Décembre 2025"
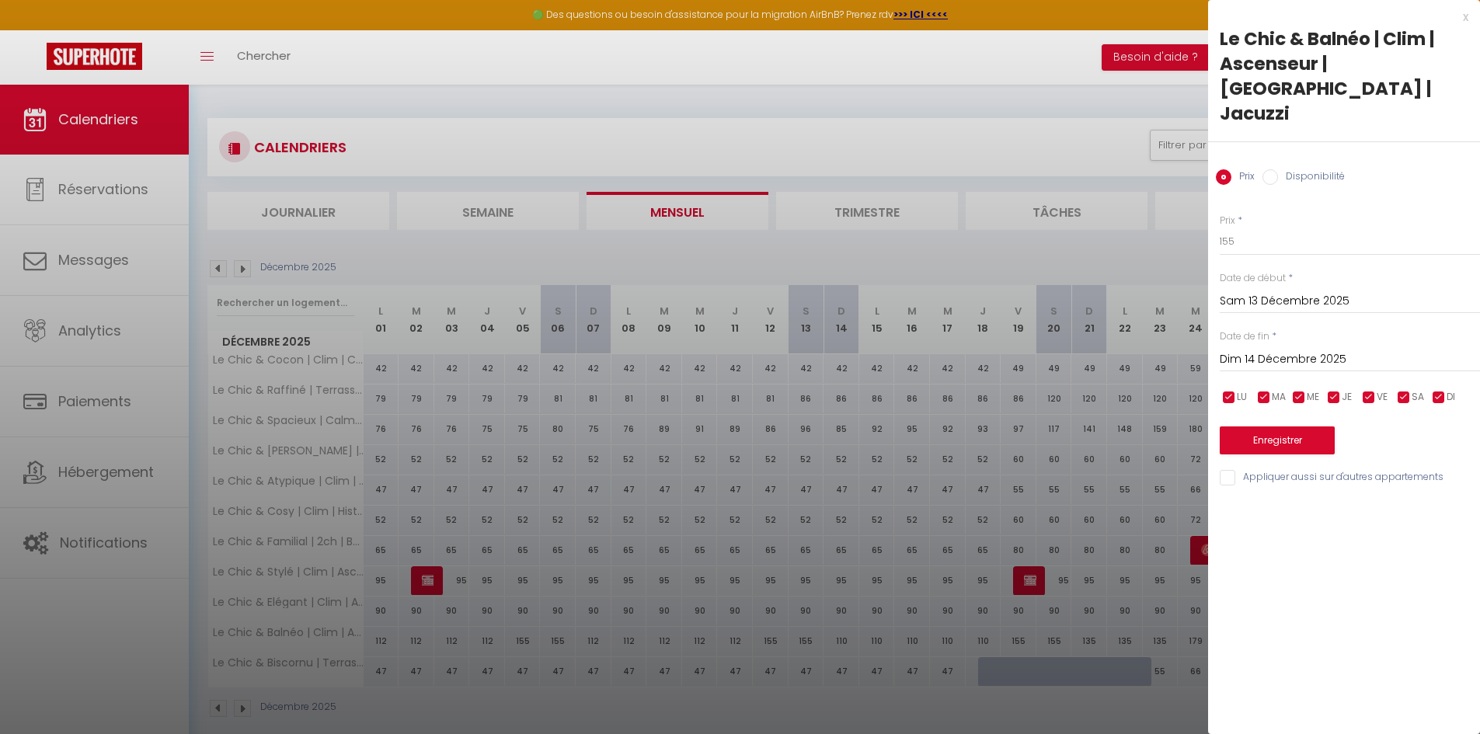
click at [802, 640] on div at bounding box center [740, 367] width 1480 height 734
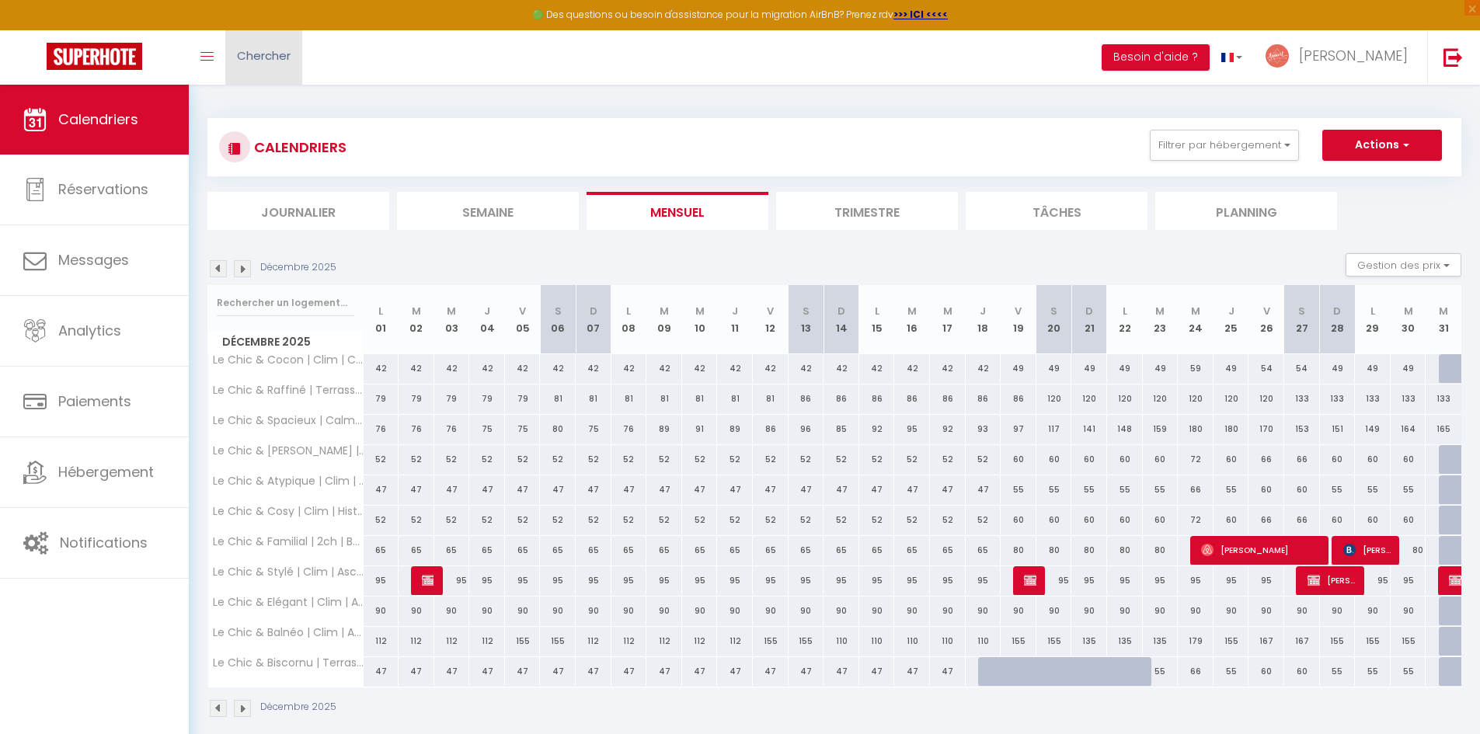
click at [283, 45] on link "Chercher" at bounding box center [263, 57] width 77 height 54
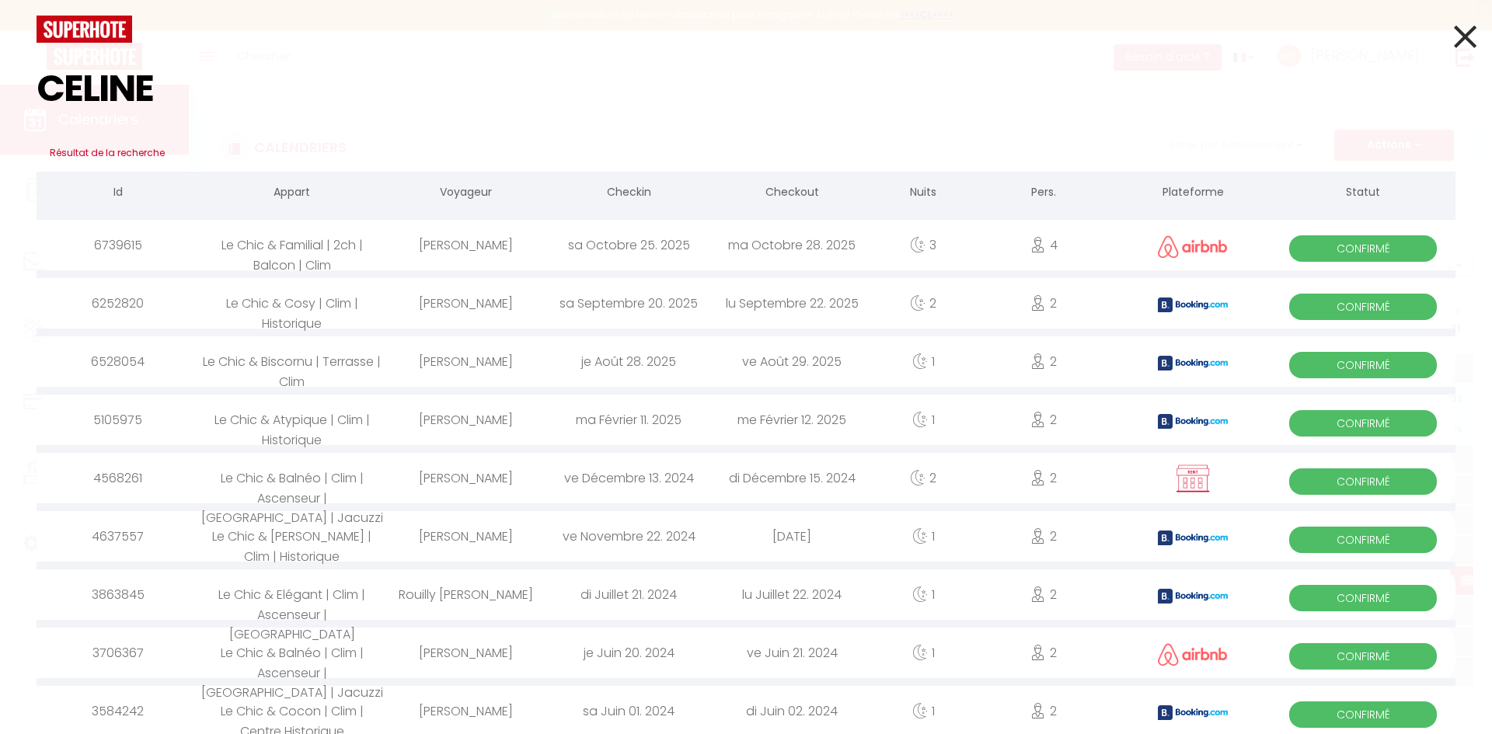
type input "CELINE"
click at [773, 476] on div "di Décembre 15. 2024" at bounding box center [791, 478] width 163 height 50
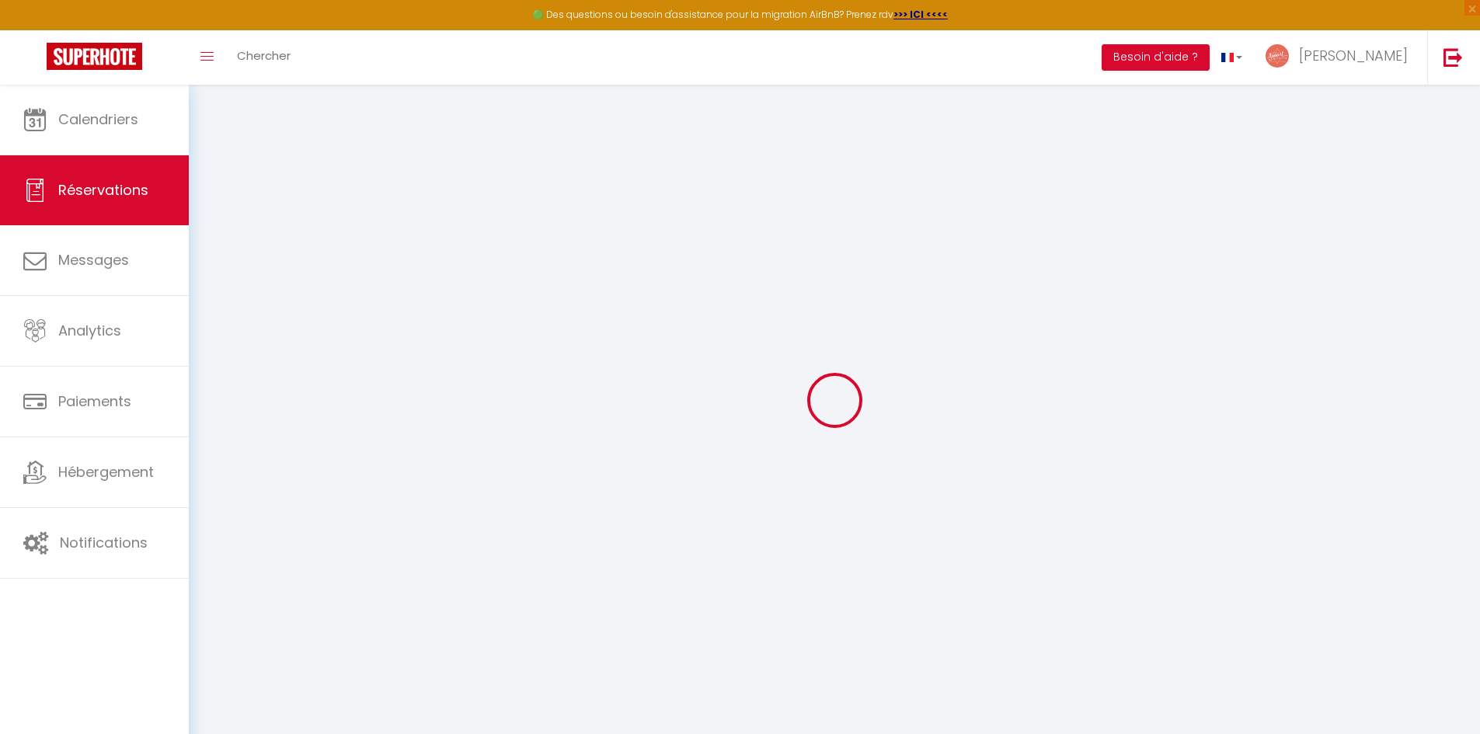
type input "[PERSON_NAME]"
type input "Pico"
type input "[EMAIL_ADDRESS][DOMAIN_NAME]"
type input "[PHONE_NUMBER]"
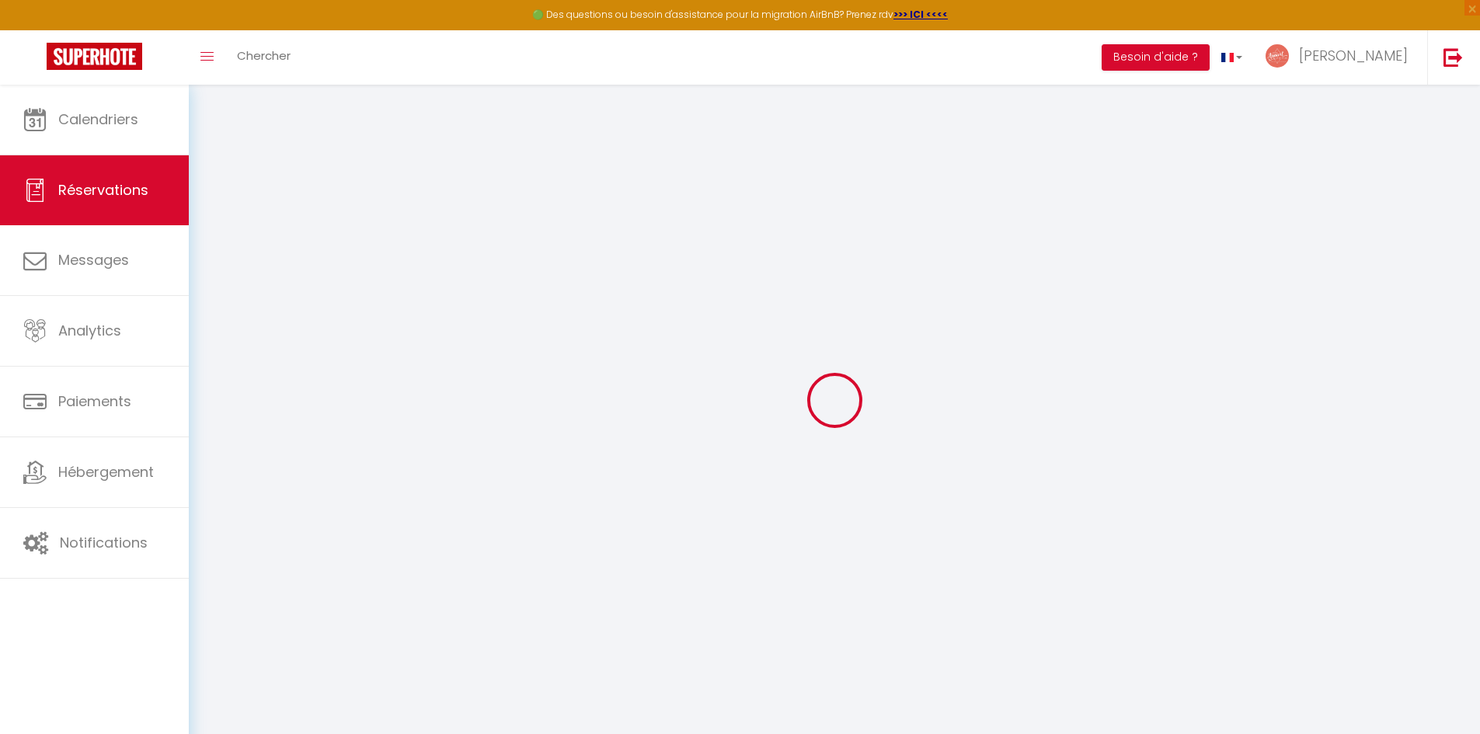
type input "[PHONE_NUMBER]"
select select
select select "31159"
select select "1"
type input "[DATE]"
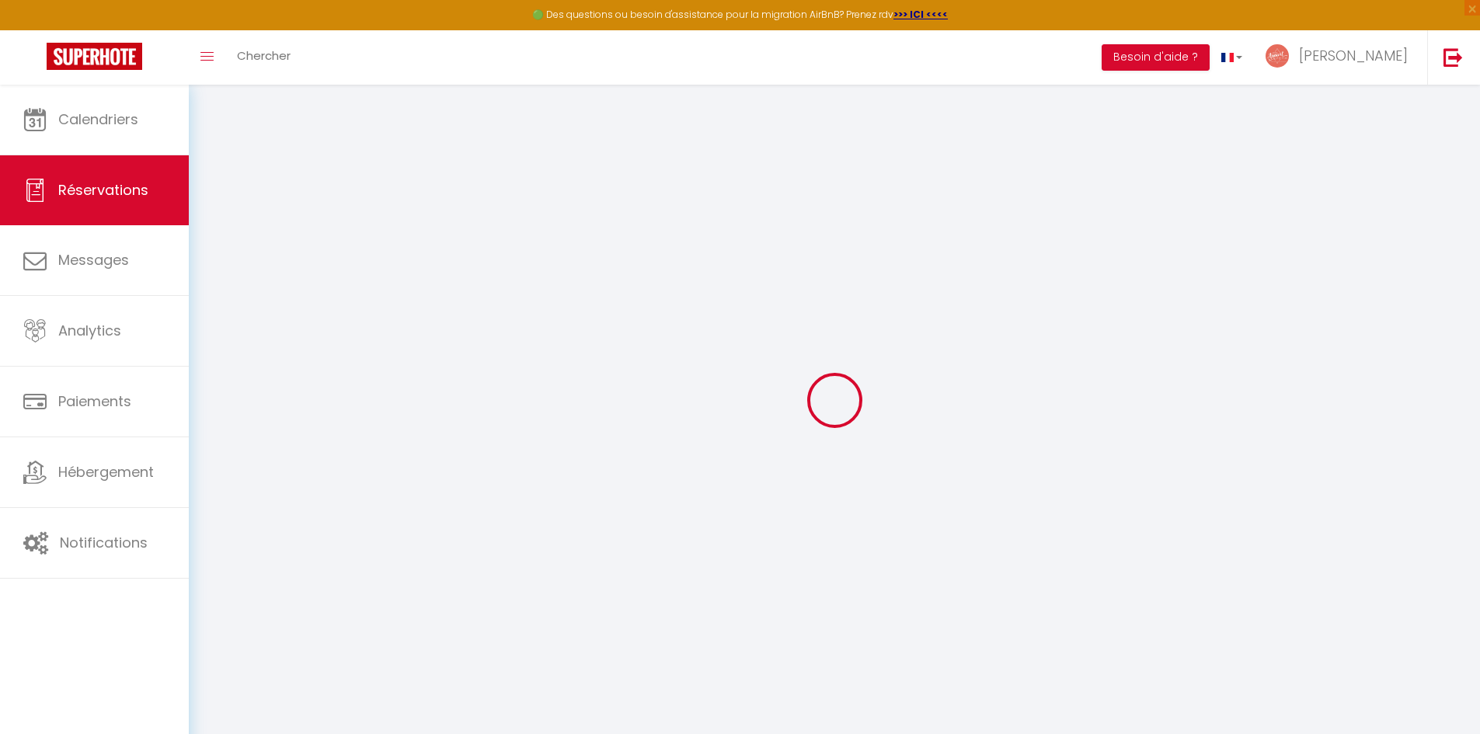
select select
type input "[DATE]"
select select
type input "2"
select select "12"
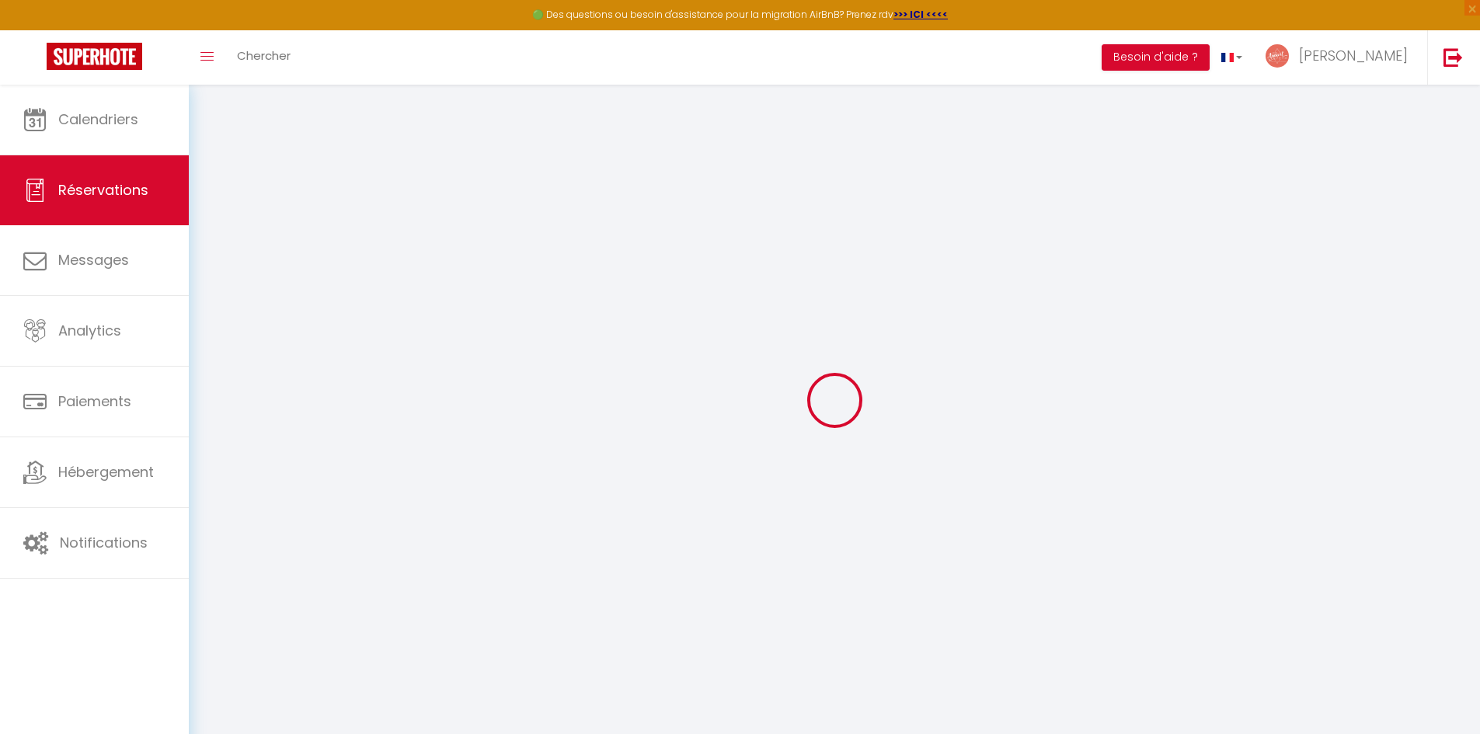
select select
type input "253.32"
checkbox input "false"
type input "0"
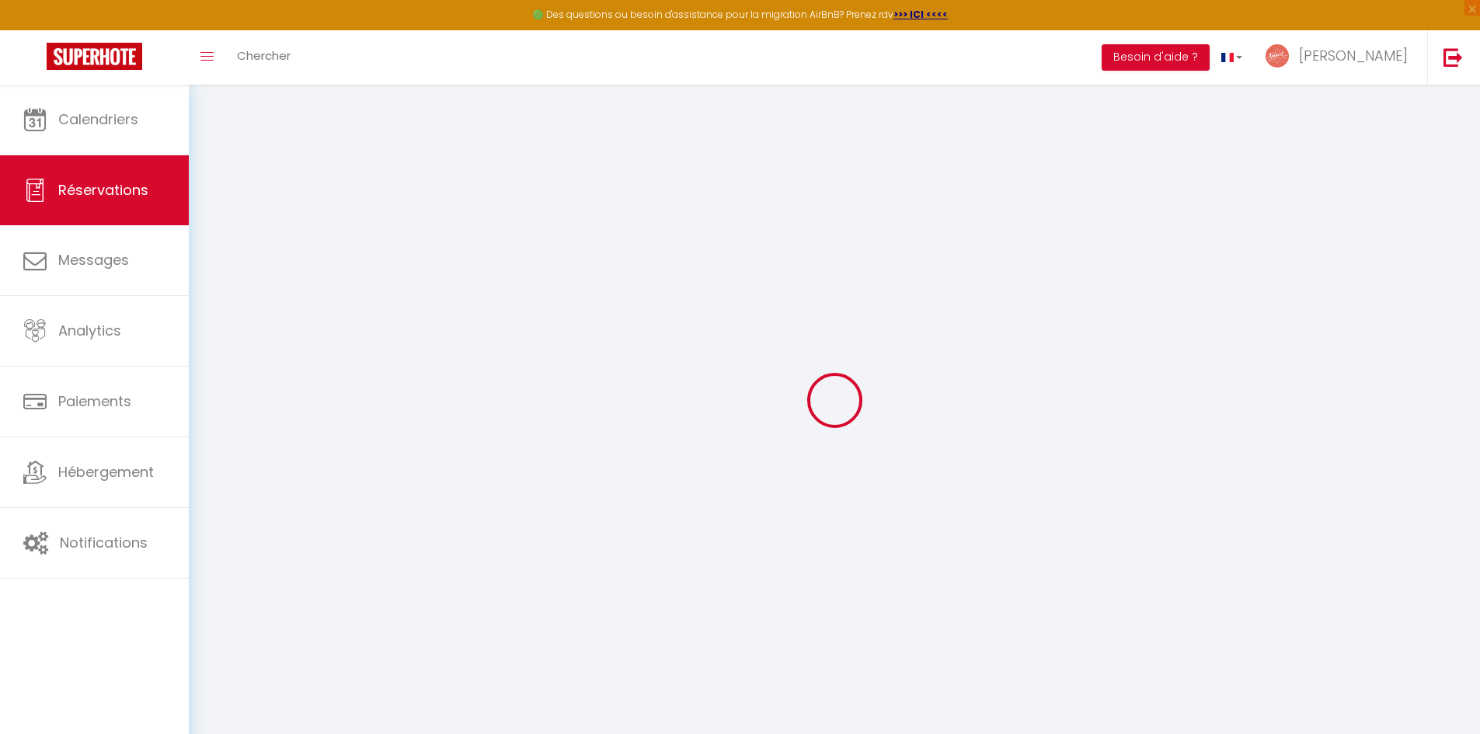
type input "0"
select select
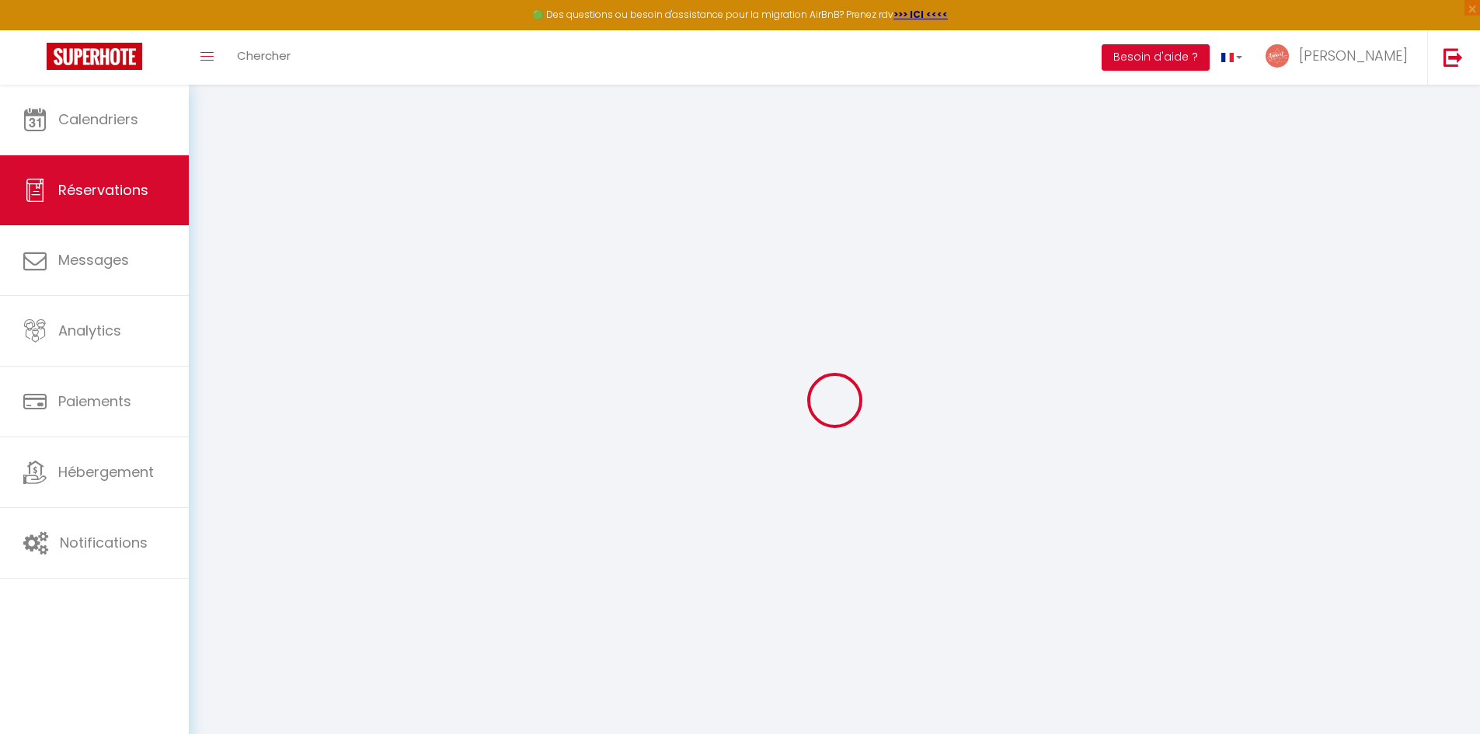
select select "15"
checkbox input "false"
select select
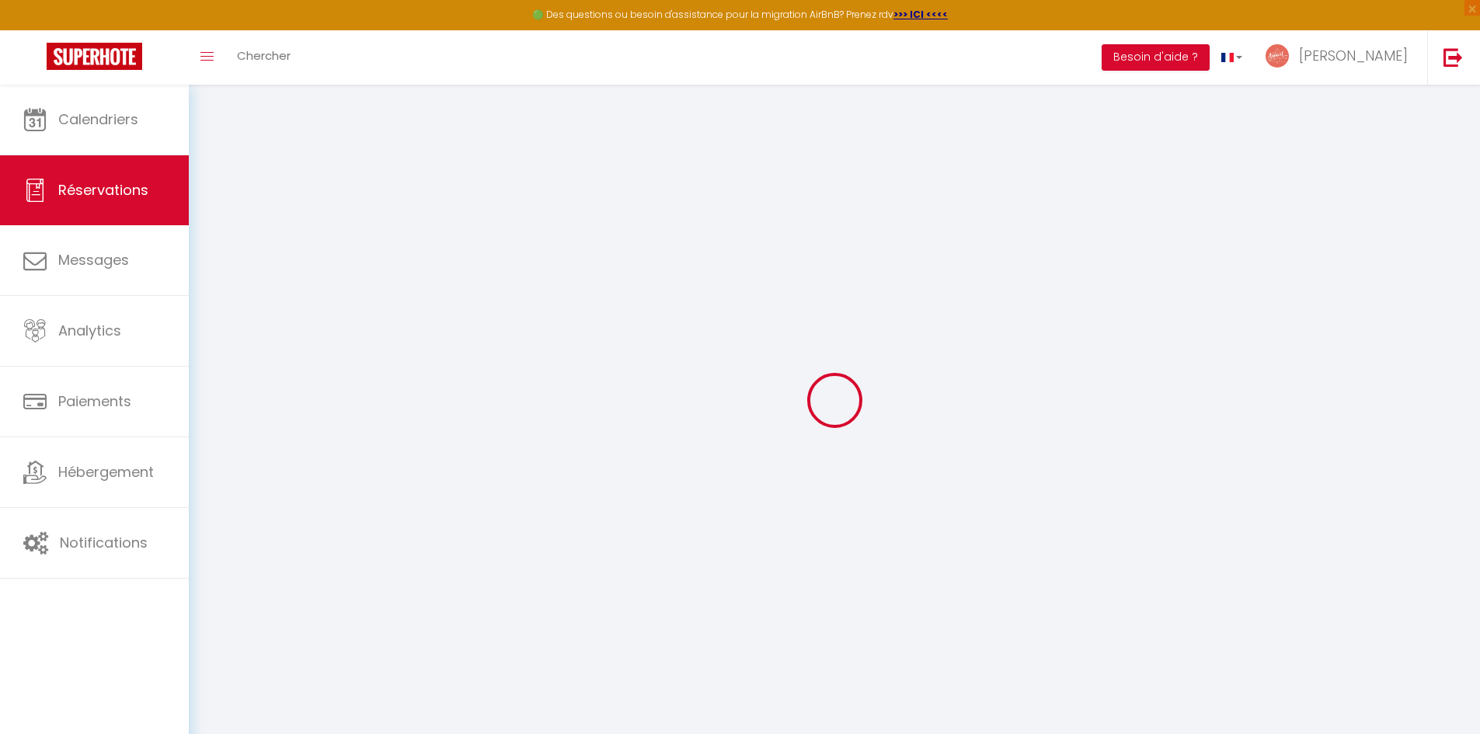
checkbox input "false"
select select
checkbox input "false"
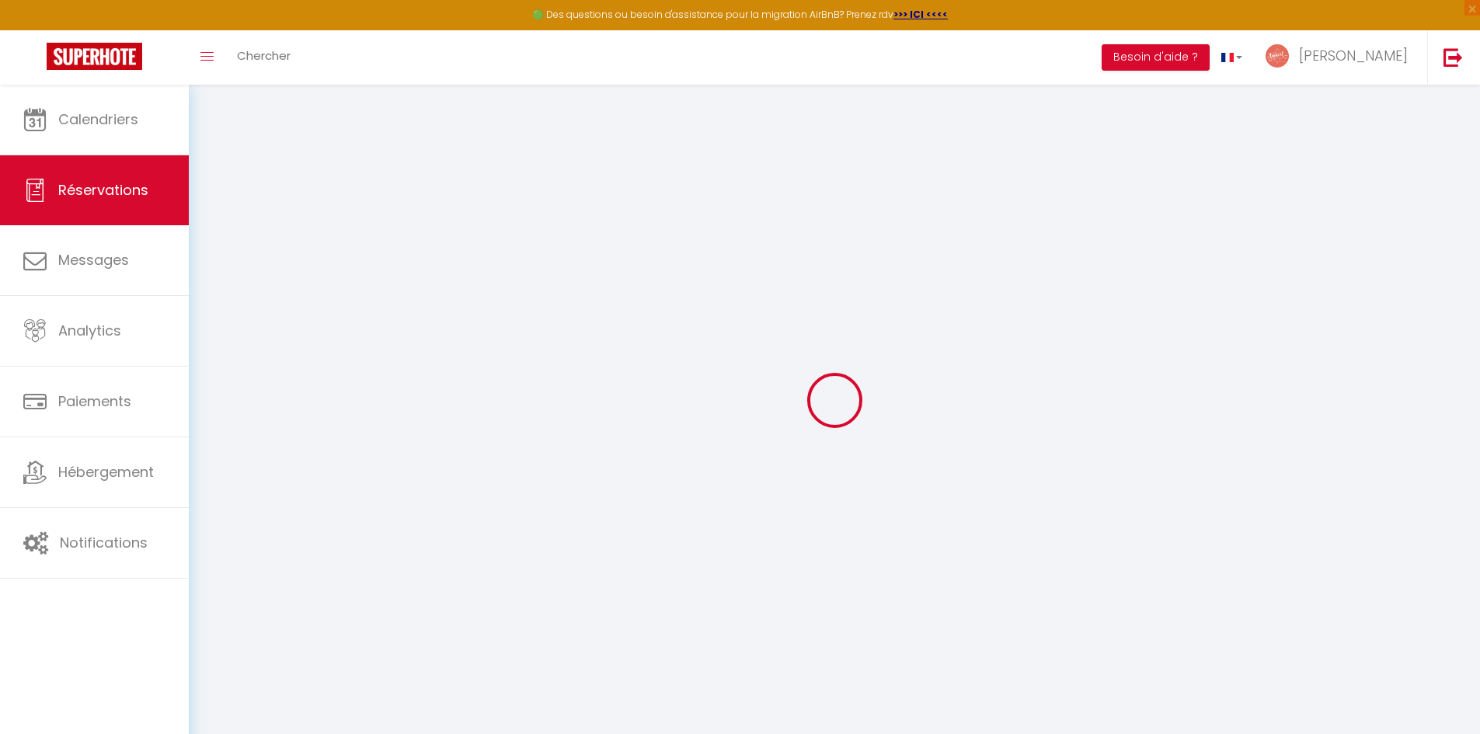
type textarea "Merciiiii, on a trop hâte ! Nous pensons arrivé aux alentours de 18h le [DATE] …"
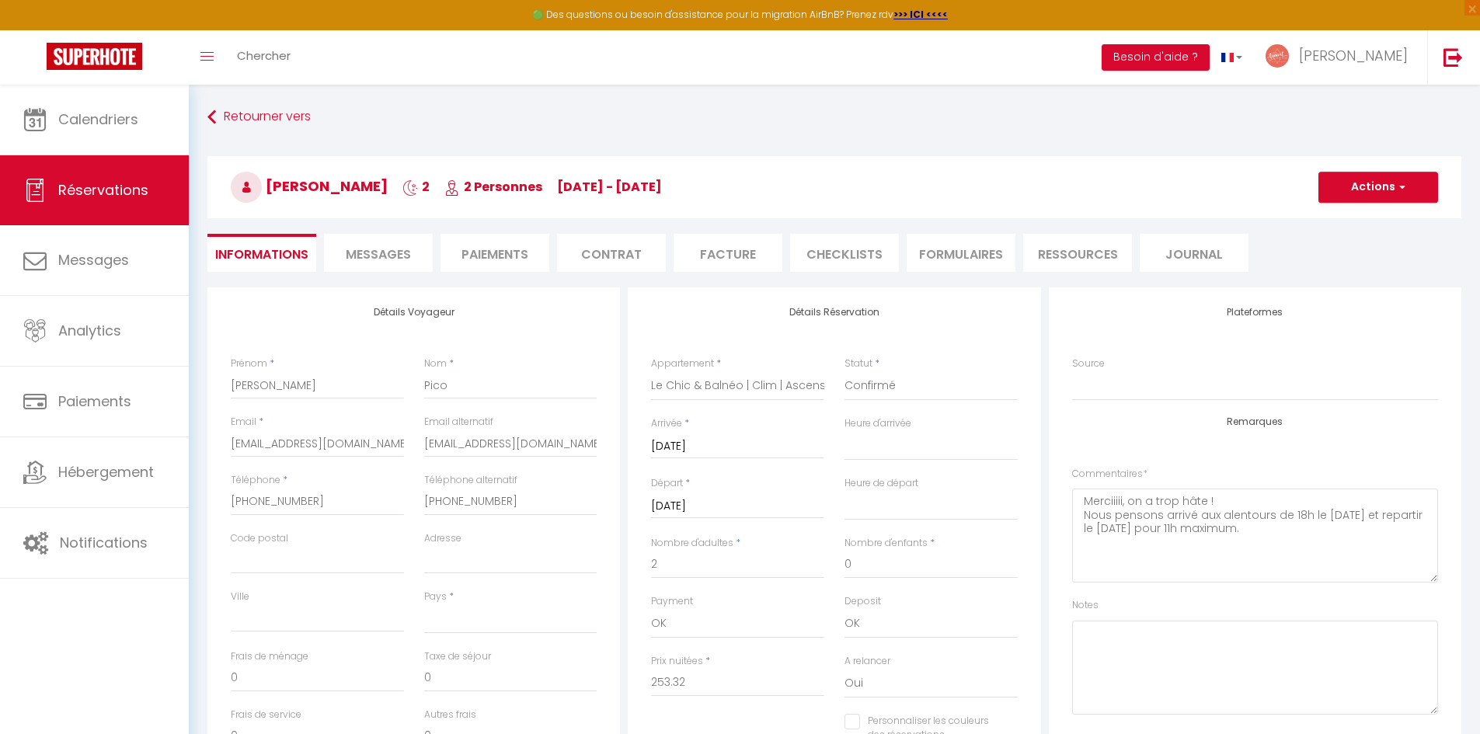
select select
checkbox input "false"
select select
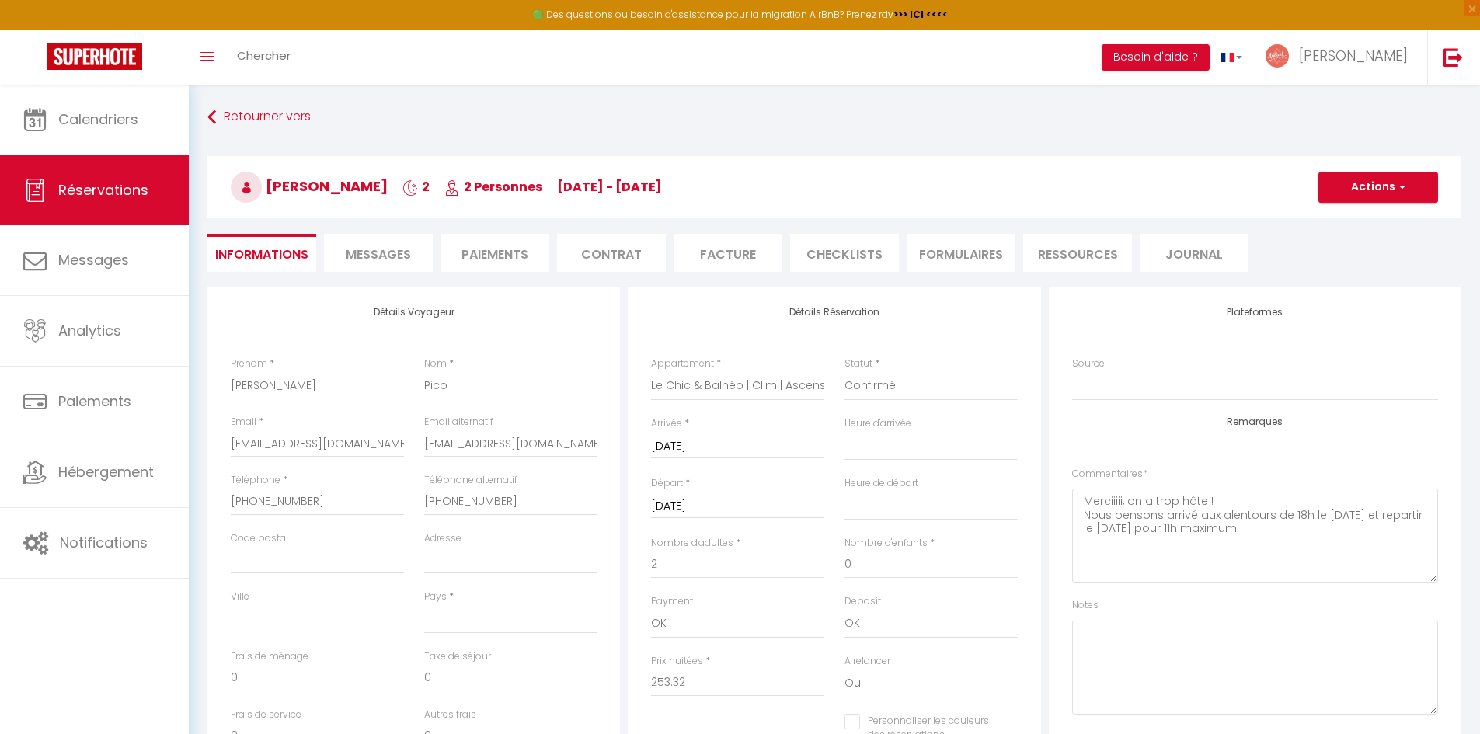
checkbox input "false"
select select "18:00"
select select "11:00"
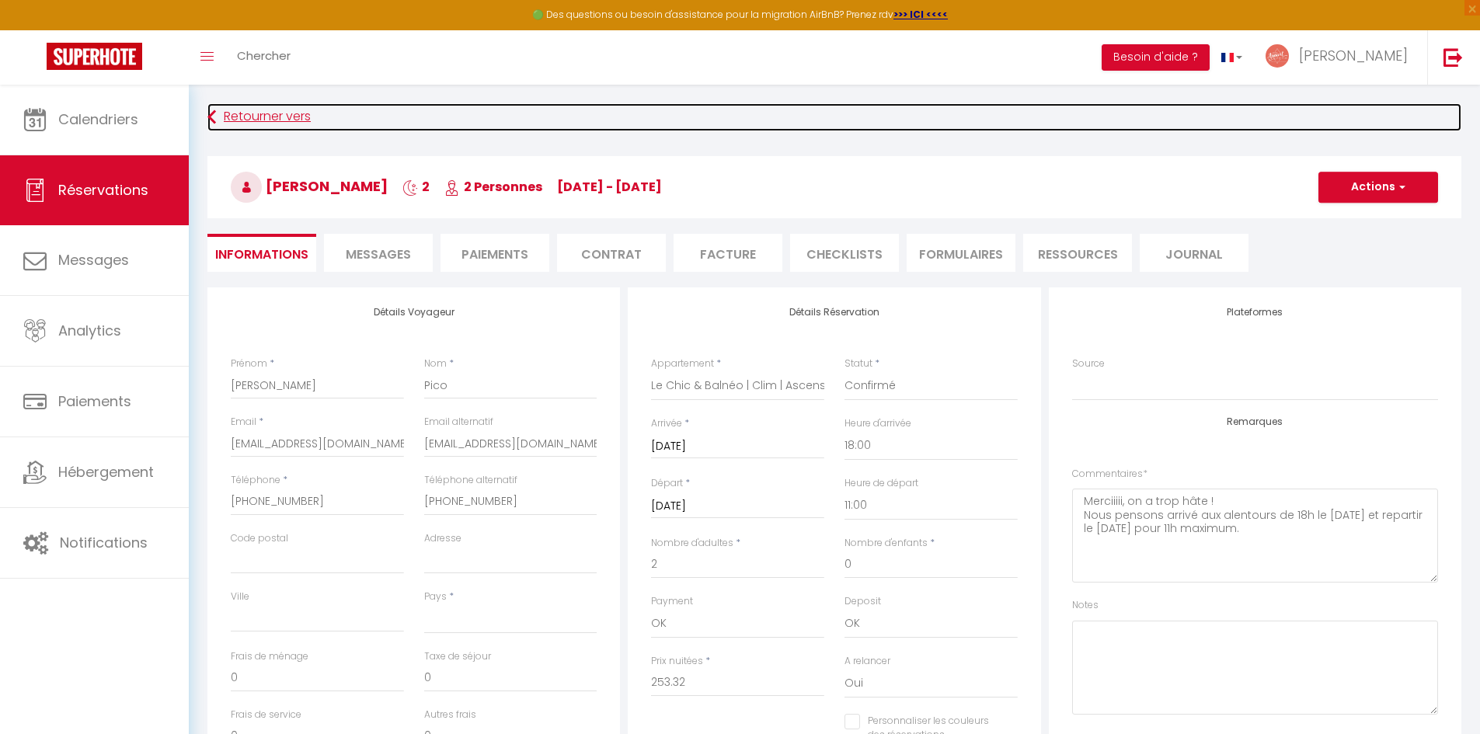
click at [266, 110] on link "Retourner vers" at bounding box center [834, 117] width 1254 height 28
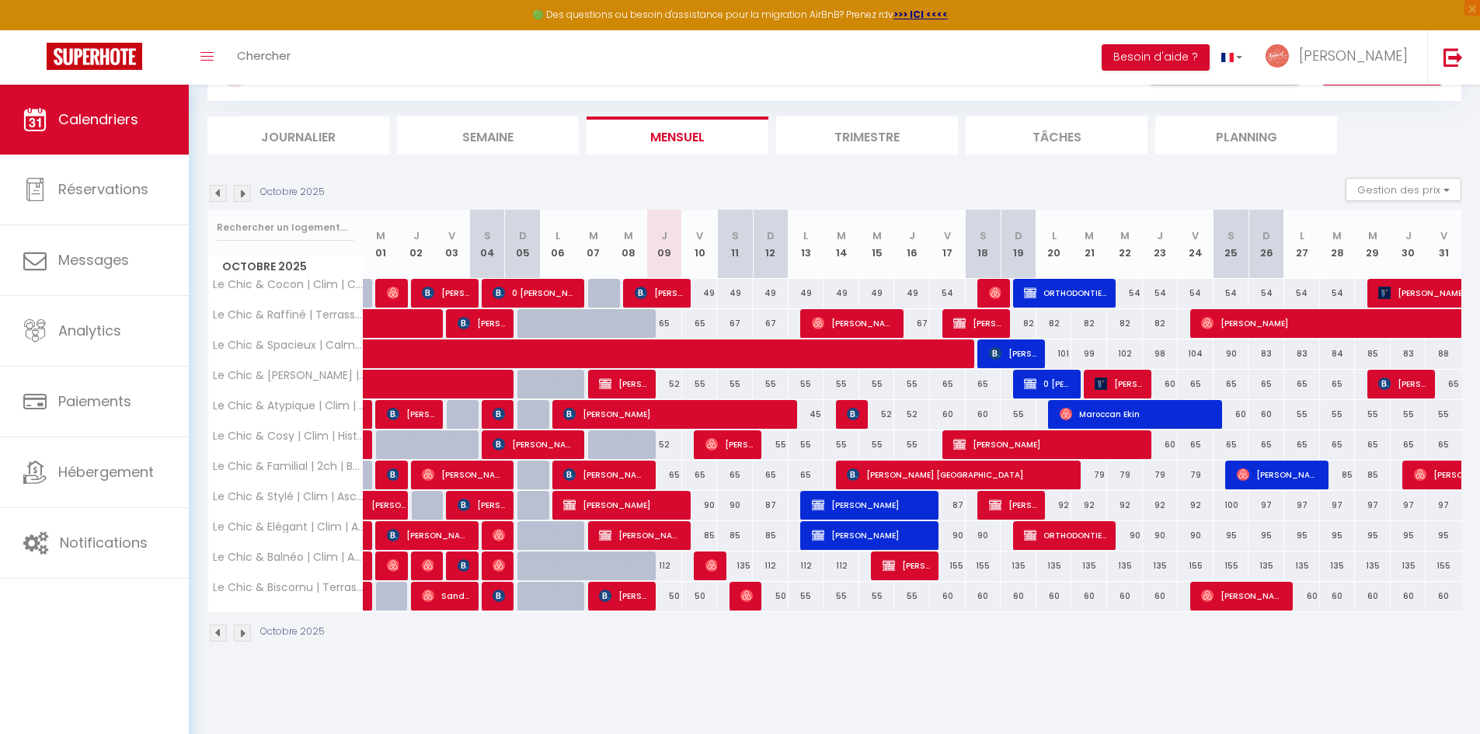
scroll to position [85, 0]
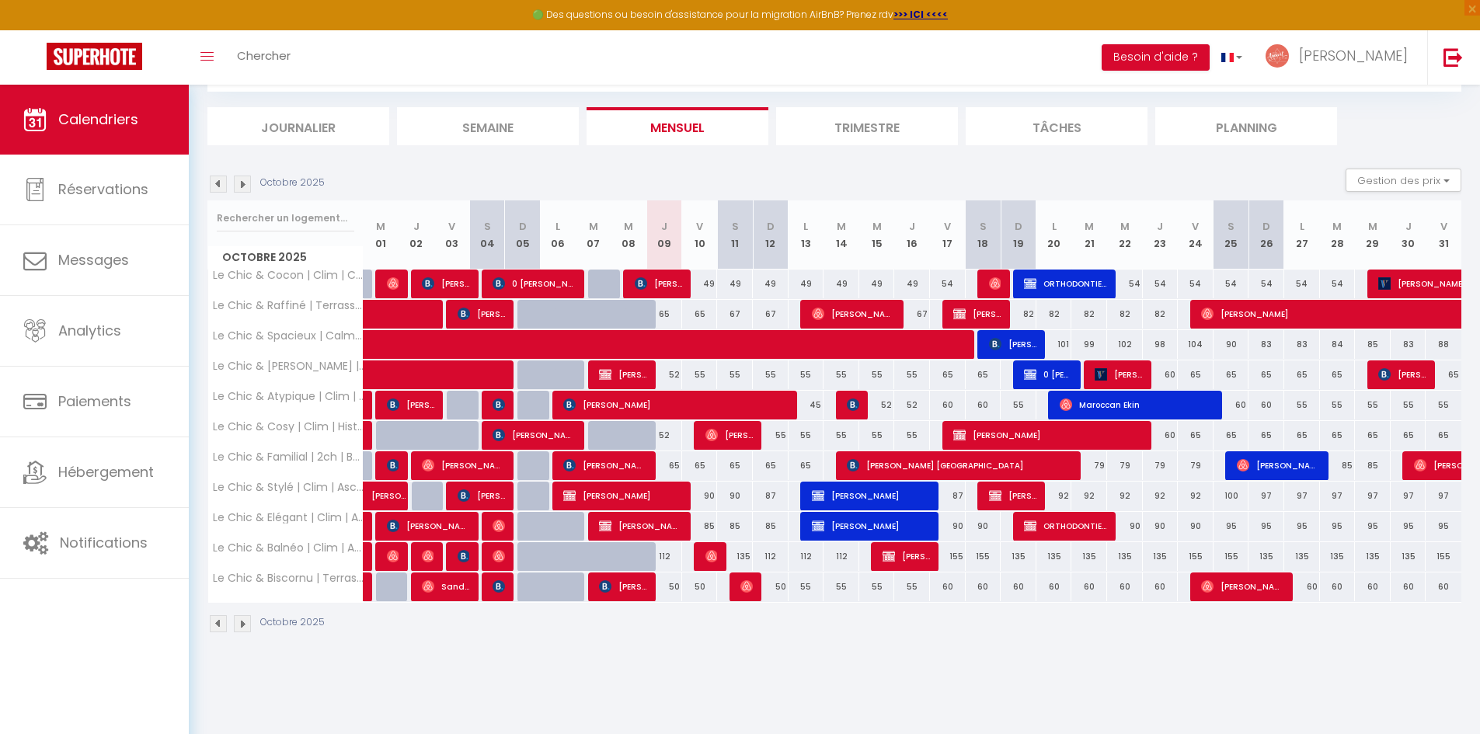
click at [831, 668] on body "🟢 Des questions ou besoin d'assistance pour la migration AirBnB? Prenez rdv >>>…" at bounding box center [740, 367] width 1480 height 734
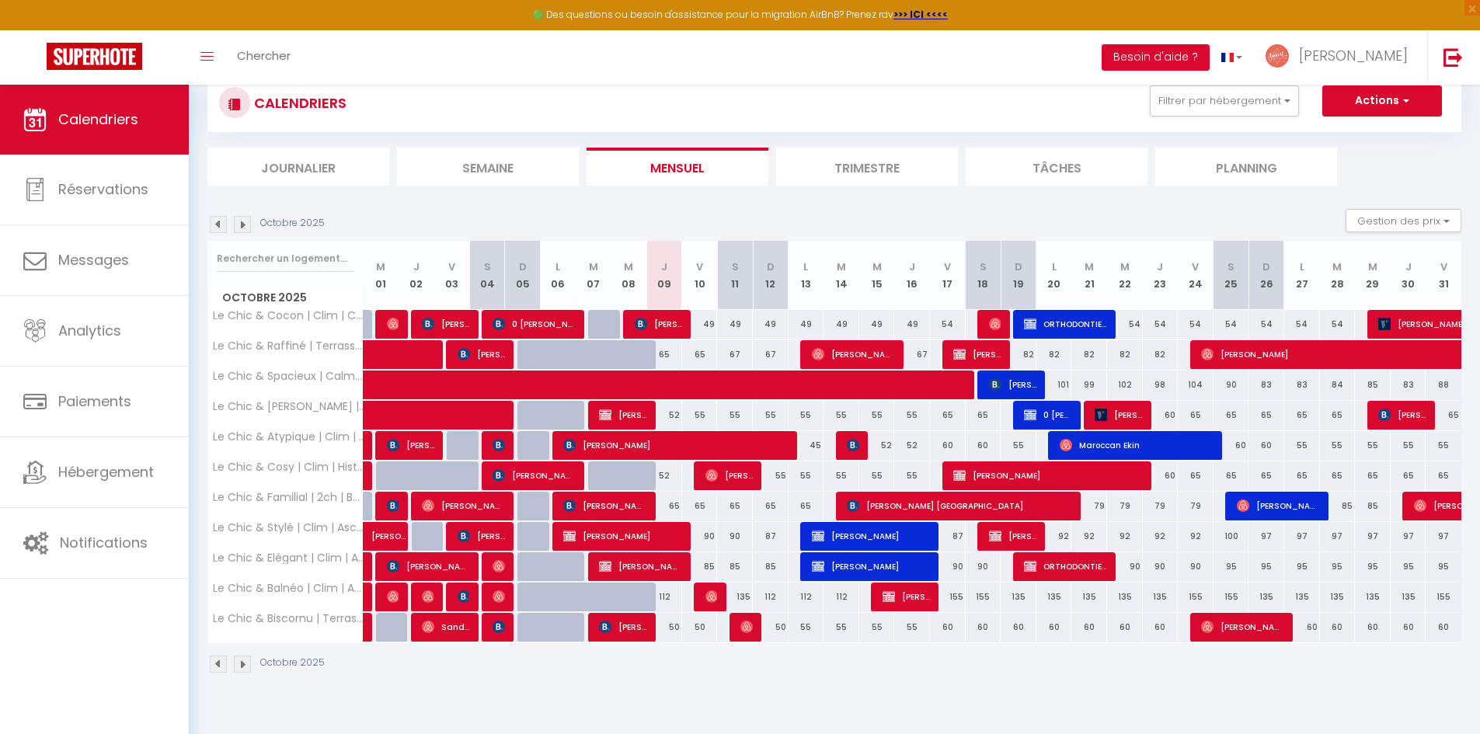
scroll to position [0, 0]
